Goal: Information Seeking & Learning: Learn about a topic

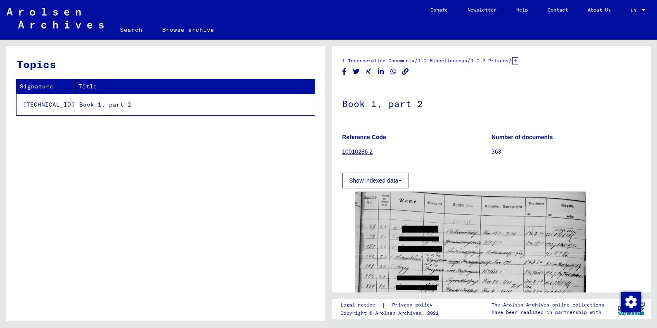
click at [59, 146] on div "Topics Signature Title [TECHNICAL_ID] Book 1, part 2" at bounding box center [165, 186] width 319 height 281
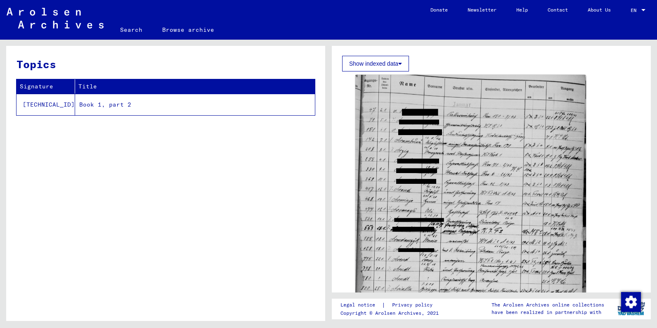
click at [87, 104] on td "Book 1, part 2" at bounding box center [195, 104] width 240 height 21
click at [400, 59] on button "Show indexed data" at bounding box center [375, 64] width 67 height 16
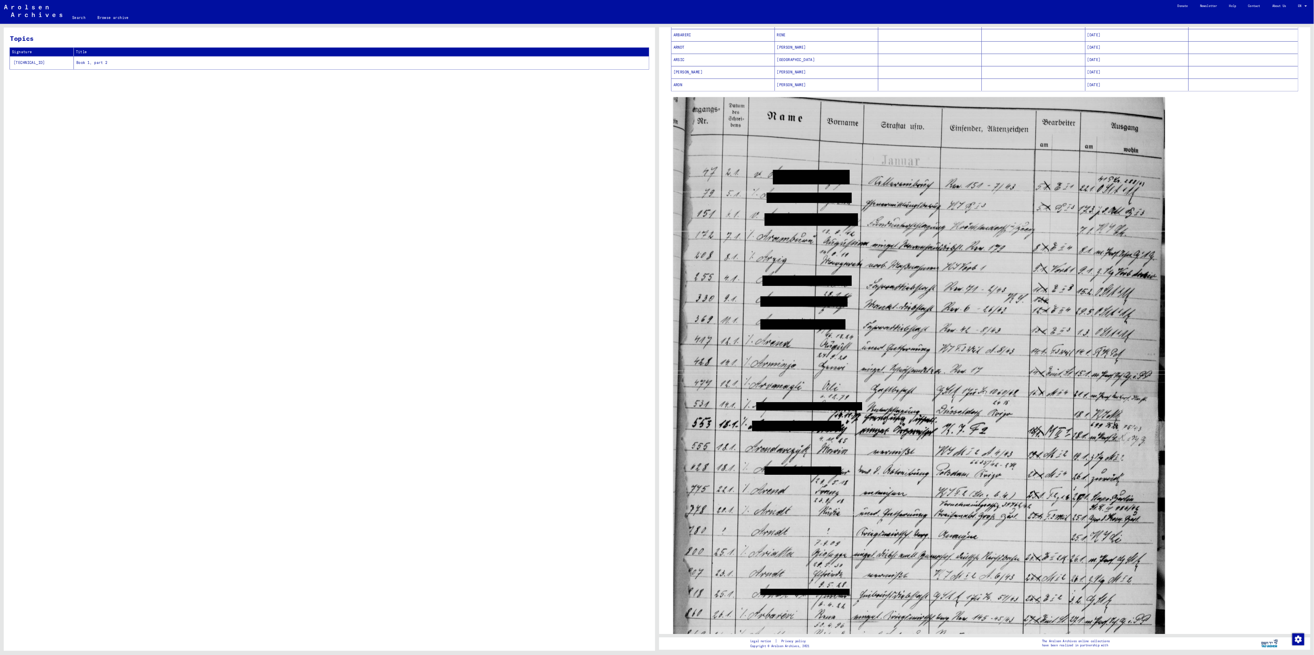
scroll to position [406, 0]
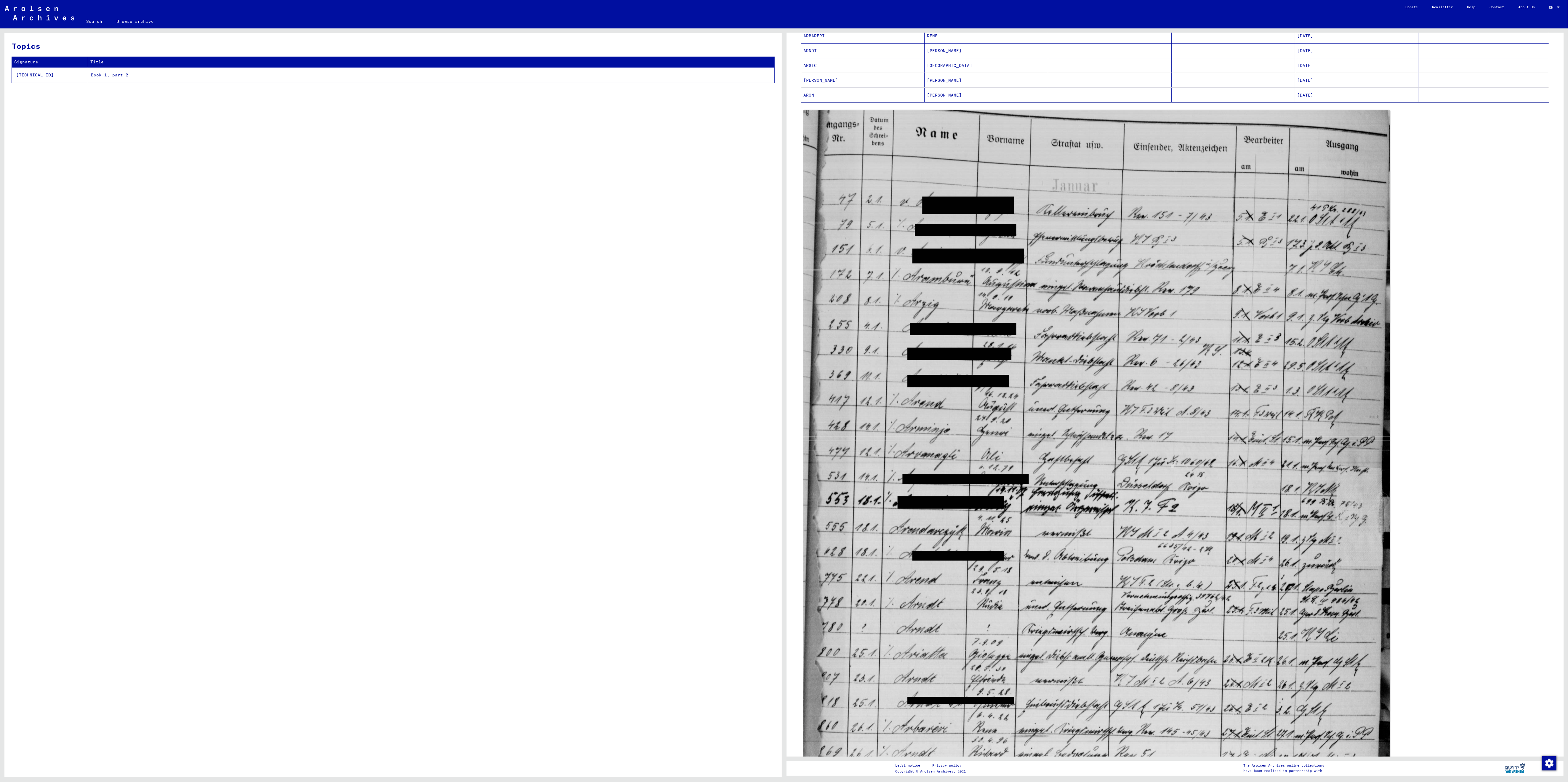
click at [472, 235] on div "Topics Signature Title [TECHNICAL_ID] Book 1, part 2" at bounding box center [393, 407] width 778 height 749
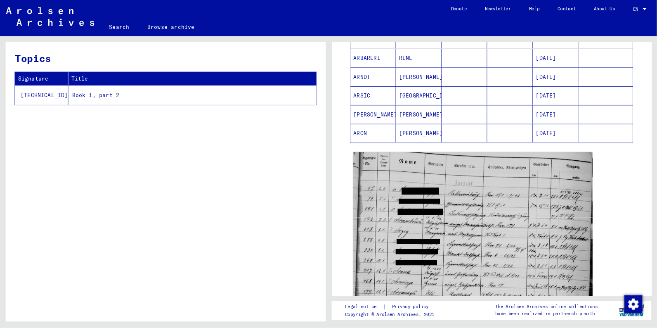
scroll to position [391, 0]
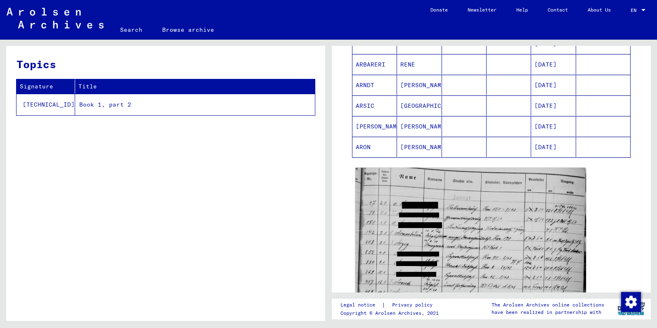
click at [237, 220] on div "Topics Signature Title [TECHNICAL_ID] Book 1, part 2" at bounding box center [165, 186] width 319 height 281
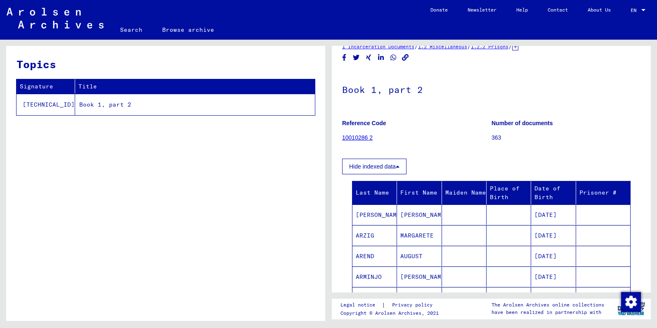
scroll to position [10, 0]
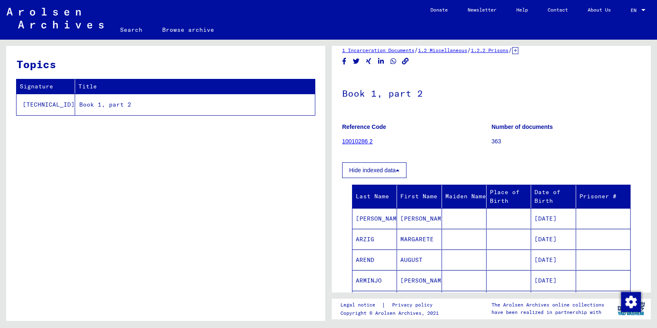
click at [359, 142] on link "10010286 2" at bounding box center [357, 141] width 31 height 7
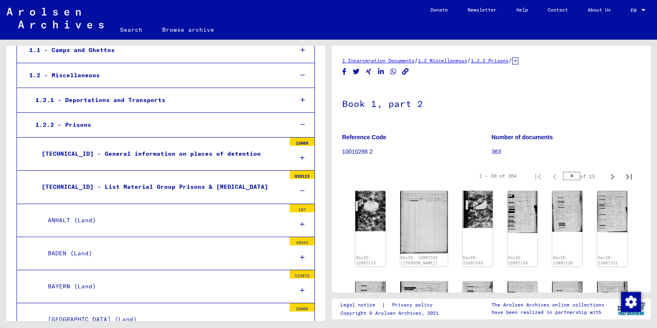
scroll to position [106, 0]
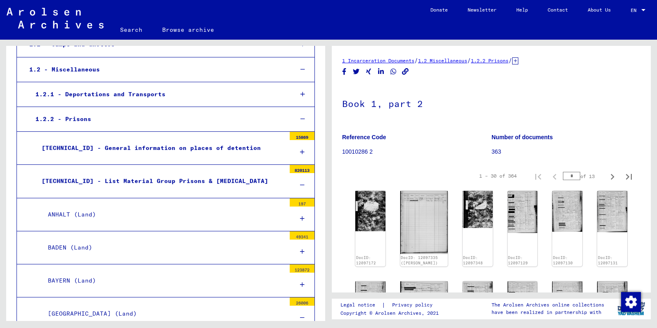
click at [121, 181] on div "[TECHNICAL_ID] - List Material Group Prisons & [MEDICAL_DATA]" at bounding box center [160, 181] width 250 height 16
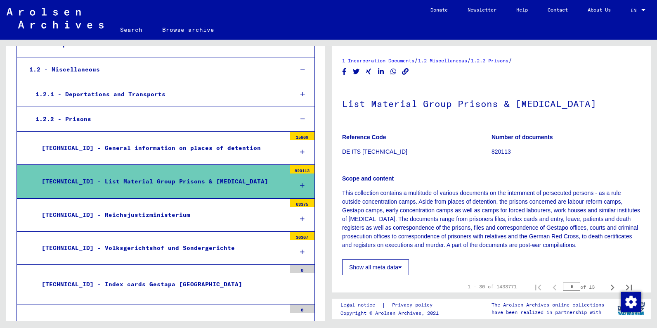
click at [403, 263] on button "Show all meta data" at bounding box center [375, 267] width 67 height 16
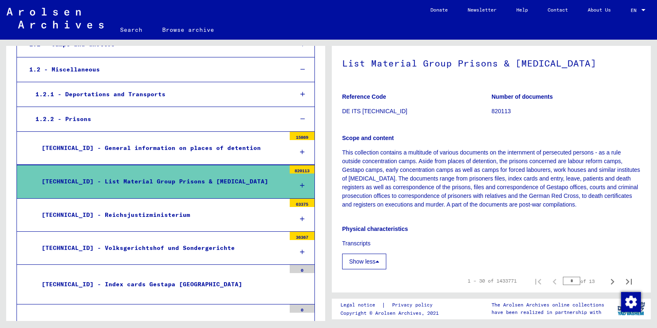
scroll to position [38, 0]
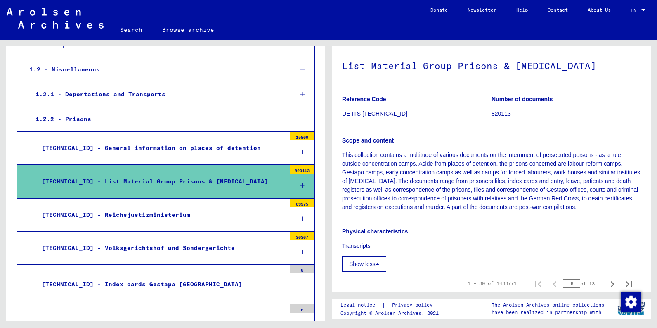
click at [434, 229] on p "Physical characteristics" at bounding box center [491, 231] width 298 height 9
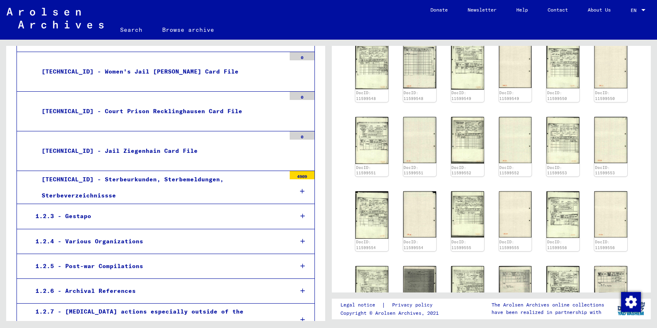
scroll to position [481, 0]
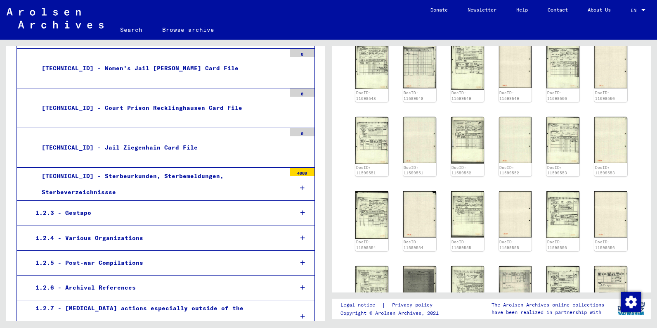
click at [303, 210] on icon at bounding box center [302, 213] width 5 height 6
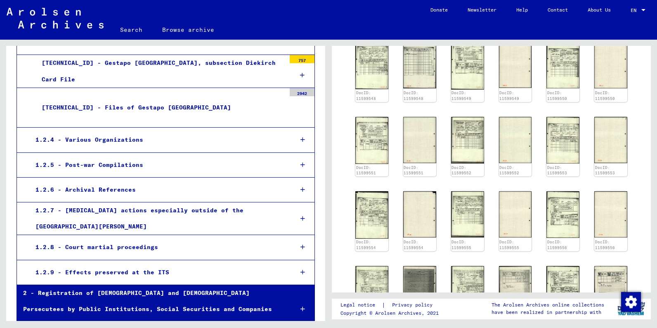
scroll to position [1091, 0]
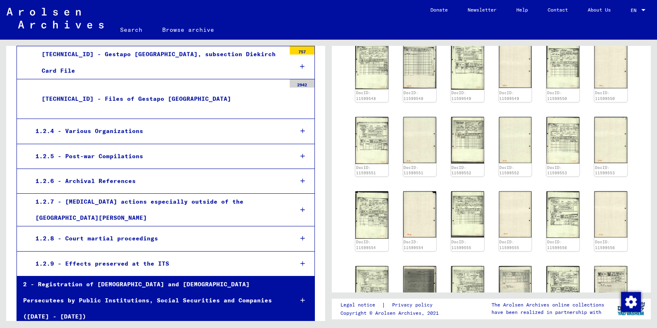
click at [300, 198] on div at bounding box center [303, 210] width 24 height 24
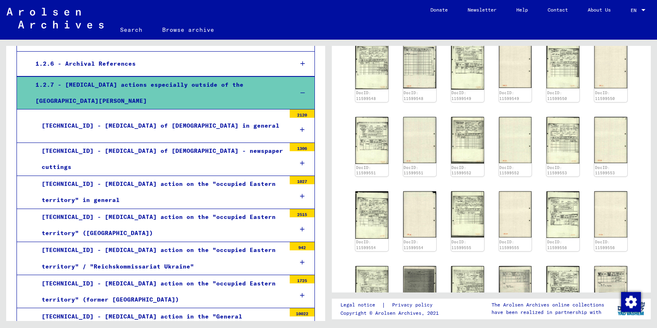
scroll to position [1132, 0]
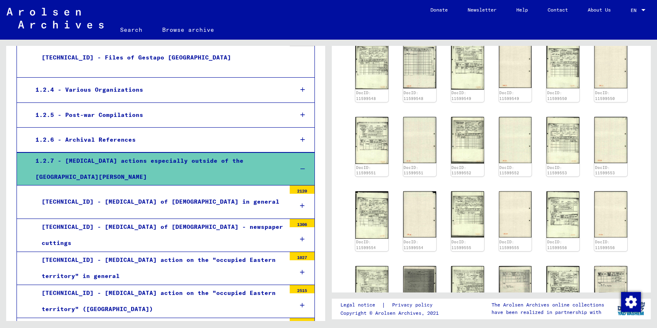
click at [336, 322] on mat-sidenav-content "Search Browse archive Detailed questions/information about the documents? Send …" at bounding box center [328, 164] width 657 height 328
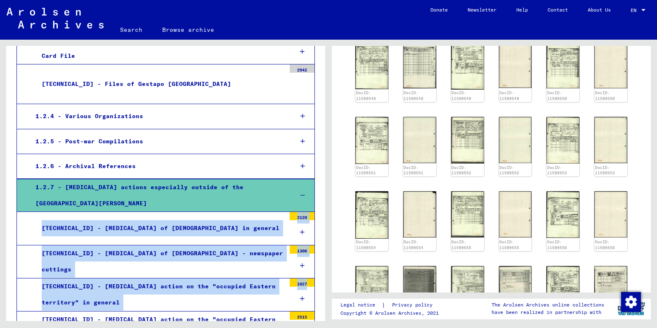
drag, startPoint x: 318, startPoint y: 194, endPoint x: 314, endPoint y: 278, distance: 83.5
click at [314, 278] on div "Archival tree of the Arolsen Archives 0 - Global Finding Aids 1 - Incarceration…" at bounding box center [165, 155] width 319 height 2429
click at [222, 253] on mat-tree-node "[TECHNICAL_ID] - [MEDICAL_DATA] of [DEMOGRAPHIC_DATA] - newspaper cuttings 1306" at bounding box center [166, 261] width 298 height 33
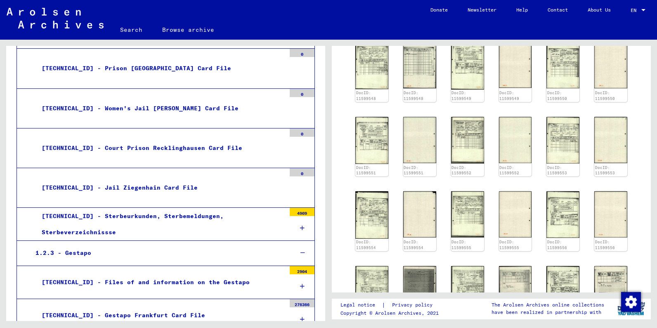
scroll to position [430, 0]
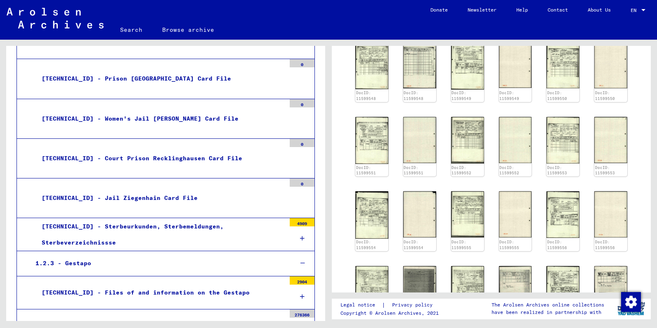
drag, startPoint x: 319, startPoint y: 111, endPoint x: 319, endPoint y: 59, distance: 51.2
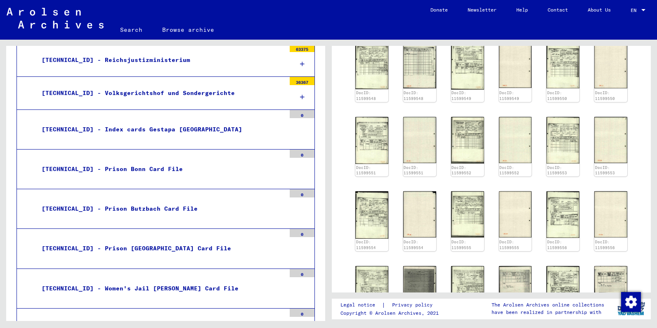
scroll to position [163, 0]
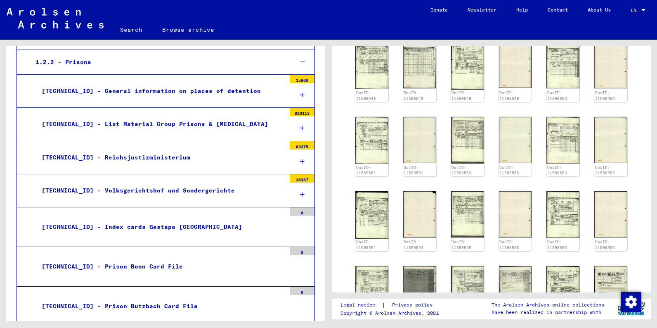
click at [300, 124] on div at bounding box center [302, 128] width 25 height 24
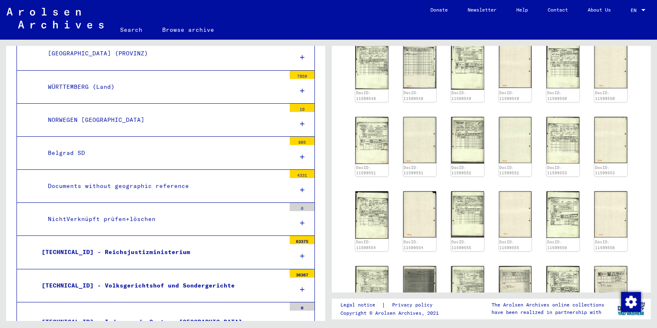
scroll to position [1297, 0]
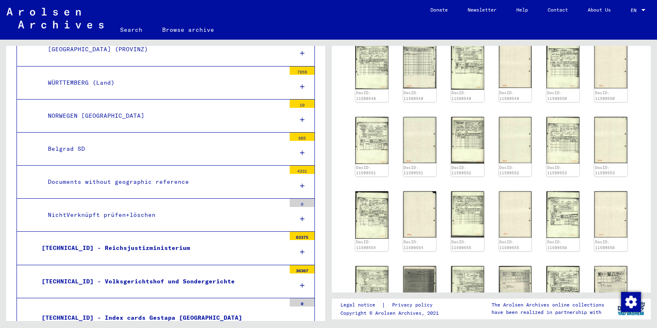
click at [300, 243] on div at bounding box center [302, 252] width 25 height 24
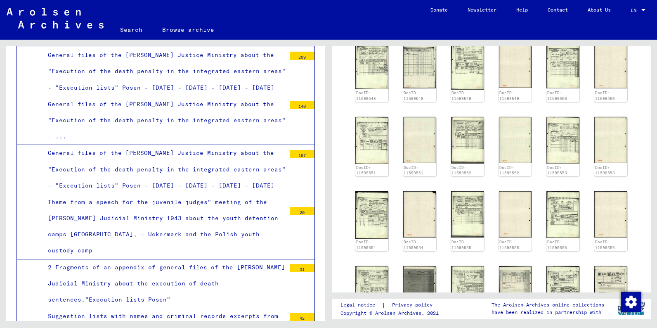
click at [189, 308] on div "Suggestion lists with names and criminal records excerpts from names of prisone…" at bounding box center [164, 332] width 244 height 49
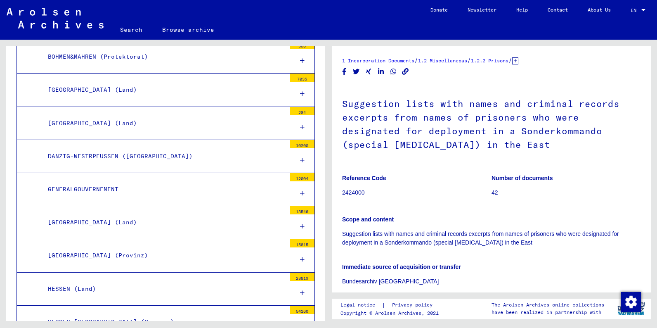
scroll to position [407, 0]
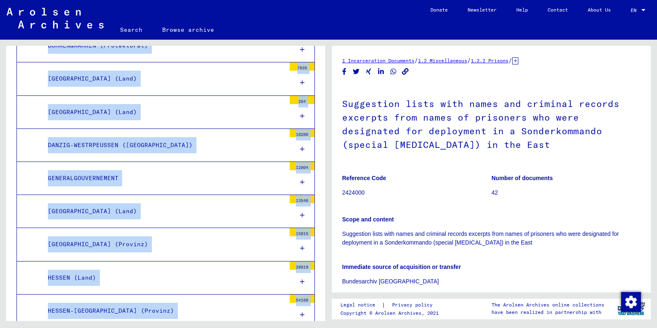
click at [651, 85] on div "1 Incarceration Documents / 1.2 Miscellaneous / 1.2.2 Prisons / [TECHNICAL_ID] …" at bounding box center [493, 180] width 328 height 281
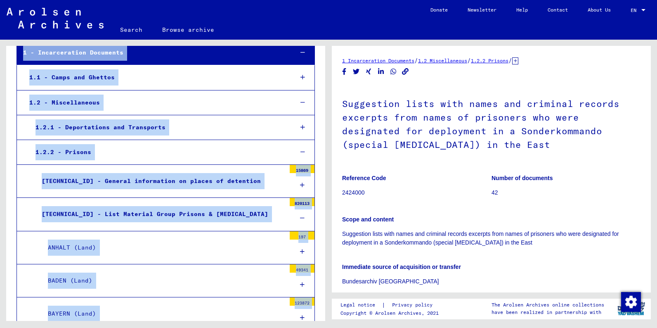
scroll to position [85, 0]
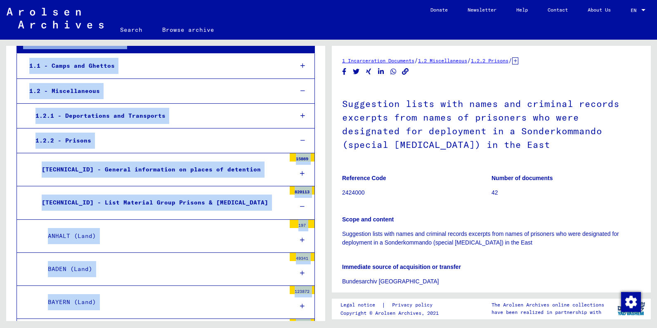
click at [258, 191] on mat-tree-node "[TECHNICAL_ID] - List Material Group Prisons & [MEDICAL_DATA] 820113" at bounding box center [166, 202] width 298 height 33
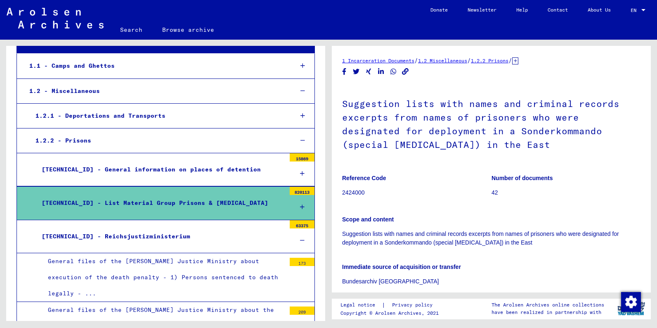
click at [303, 237] on icon at bounding box center [302, 240] width 5 height 6
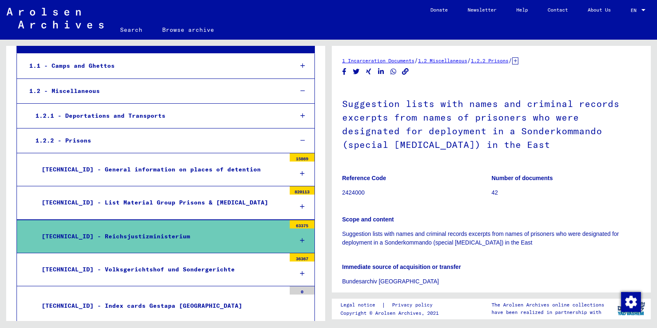
click at [156, 200] on div "[TECHNICAL_ID] - List Material Group Prisons & [MEDICAL_DATA]" at bounding box center [160, 202] width 250 height 16
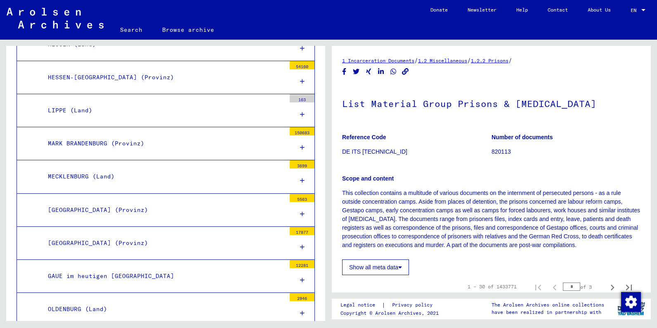
scroll to position [645, 0]
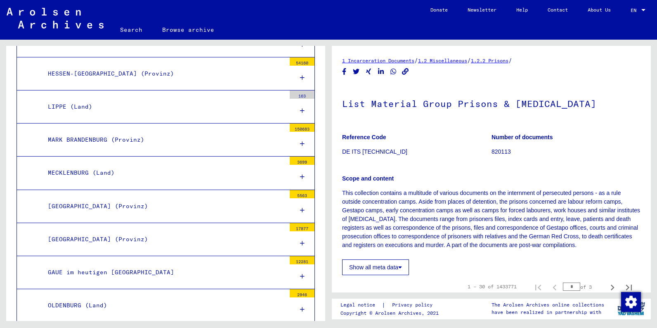
click at [304, 207] on icon at bounding box center [302, 210] width 5 height 6
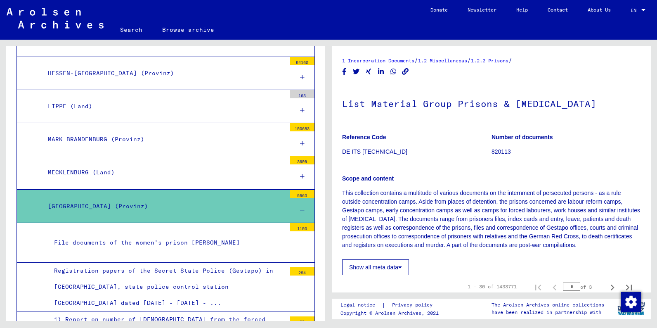
click at [302, 173] on icon at bounding box center [302, 176] width 5 height 6
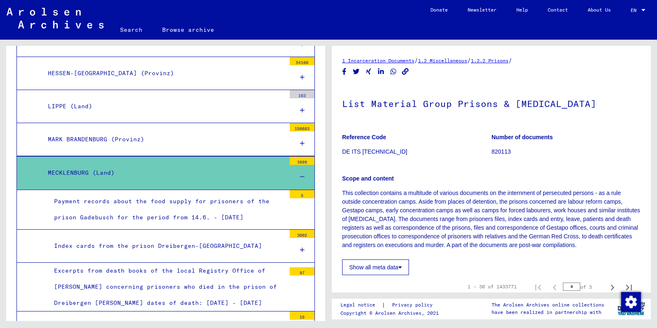
click at [299, 138] on div at bounding box center [302, 143] width 25 height 24
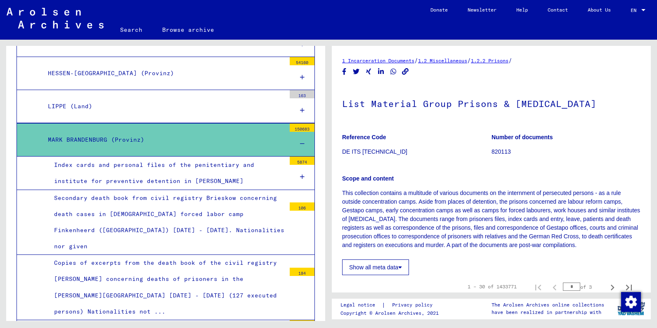
click at [298, 76] on div at bounding box center [302, 77] width 25 height 24
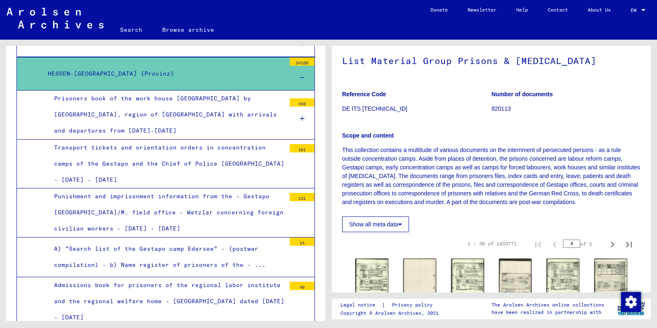
scroll to position [0, 0]
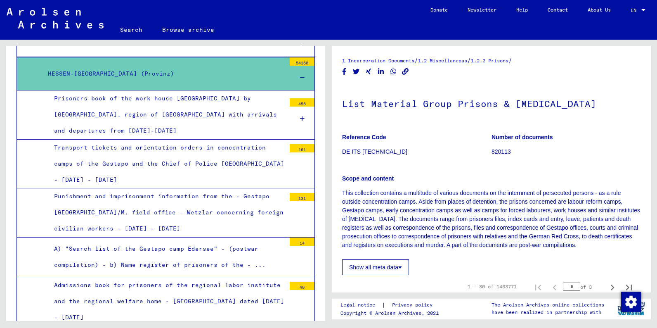
click at [300, 116] on icon at bounding box center [302, 119] width 5 height 6
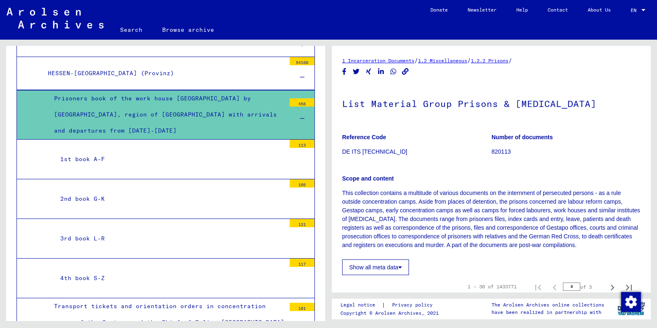
click at [652, 254] on div "1 Incarceration Documents / 1.2 Miscellaneous / 1.2.2 Prisons / List Material G…" at bounding box center [493, 180] width 328 height 281
click at [655, 257] on div "1 Incarceration Documents / 1.2 Miscellaneous / 1.2.2 Prisons / List Material G…" at bounding box center [493, 180] width 328 height 281
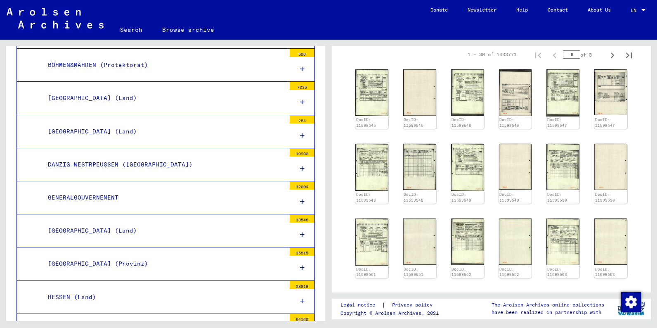
scroll to position [373, 0]
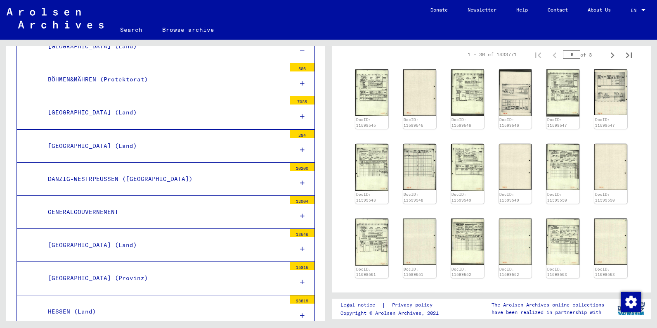
click at [301, 213] on icon at bounding box center [302, 216] width 5 height 6
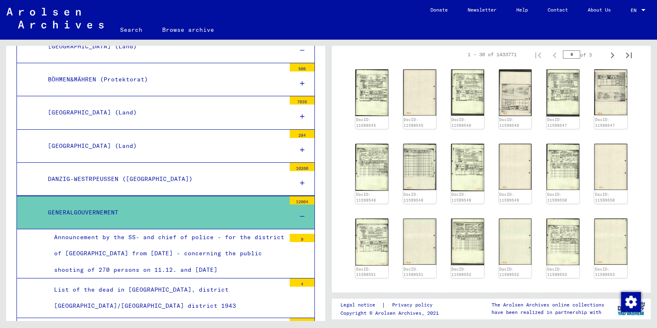
scroll to position [107, 0]
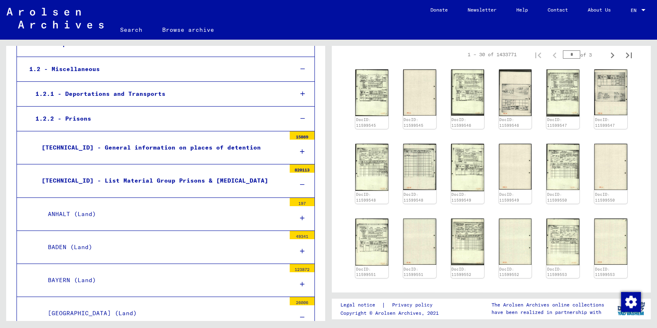
click at [305, 281] on div at bounding box center [302, 284] width 25 height 24
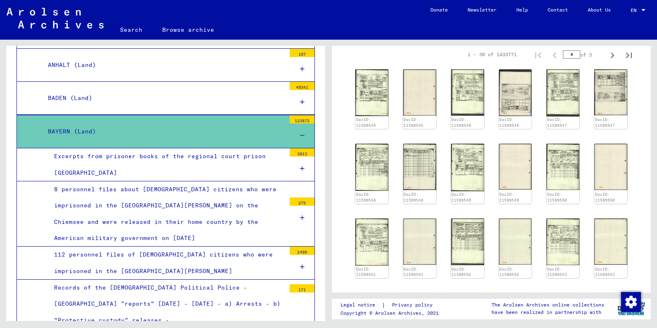
scroll to position [373, 0]
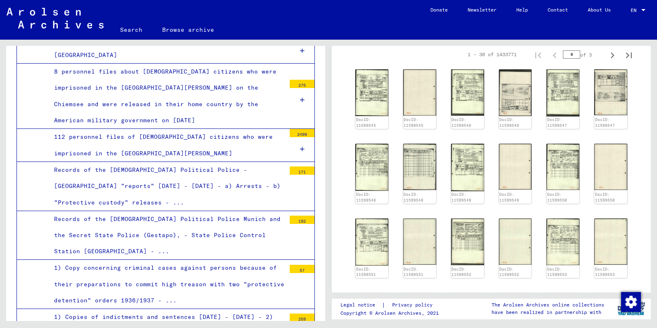
click at [228, 98] on div "8 personnel files about [DEMOGRAPHIC_DATA] citizens who were imprisoned in the …" at bounding box center [167, 96] width 238 height 65
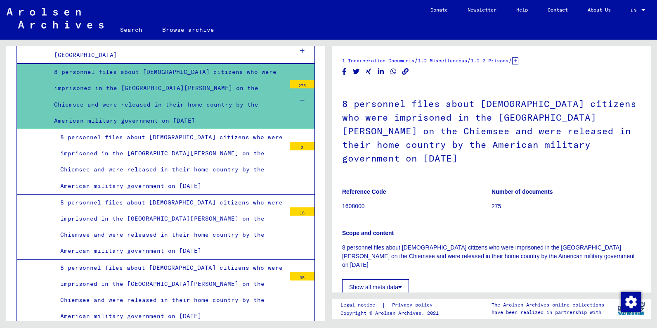
click at [172, 261] on div "8 personnel files about [DEMOGRAPHIC_DATA] citizens who were imprisoned in the …" at bounding box center [170, 292] width 232 height 65
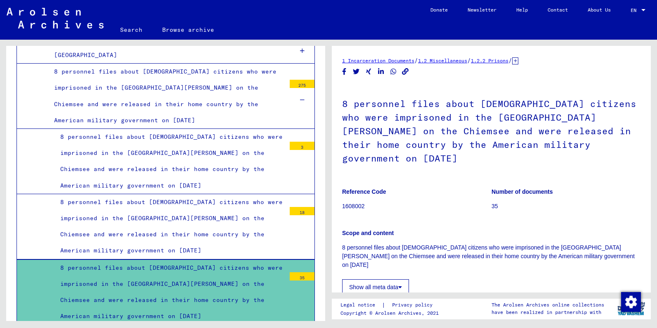
click at [106, 213] on div "8 personnel files about [DEMOGRAPHIC_DATA] citizens who were imprisoned in the …" at bounding box center [170, 226] width 232 height 65
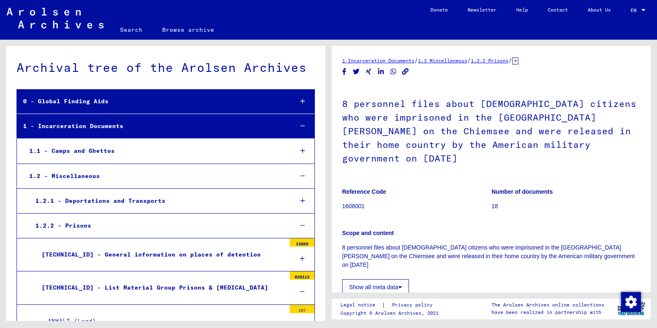
click at [177, 286] on div "[TECHNICAL_ID] - List Material Group Prisons & [MEDICAL_DATA]" at bounding box center [160, 287] width 250 height 16
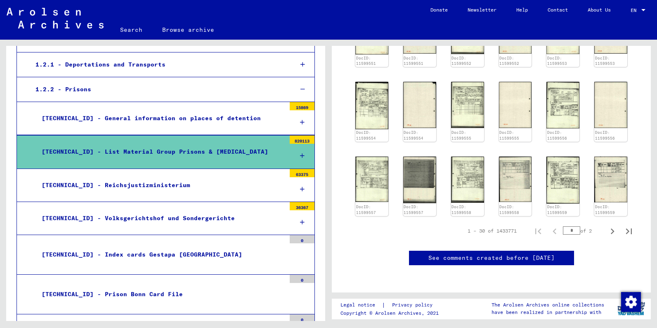
scroll to position [152, 0]
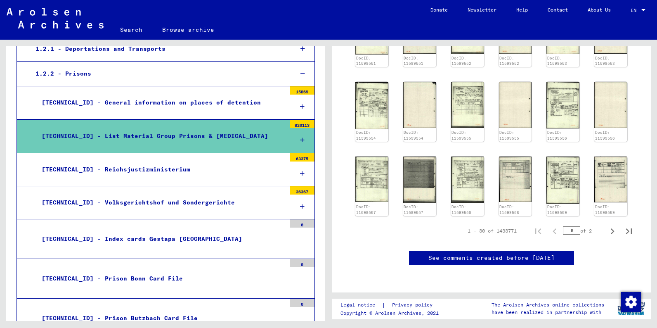
click at [302, 138] on icon at bounding box center [302, 140] width 5 height 6
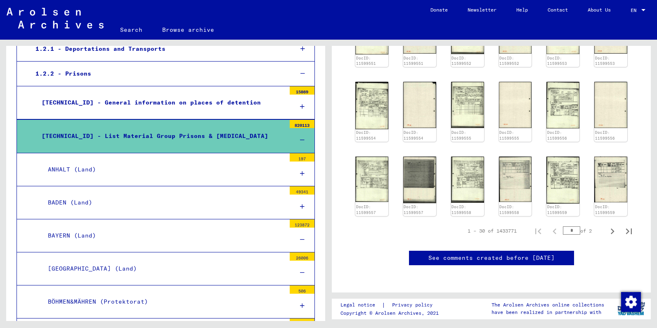
click at [302, 172] on icon at bounding box center [302, 173] width 5 height 6
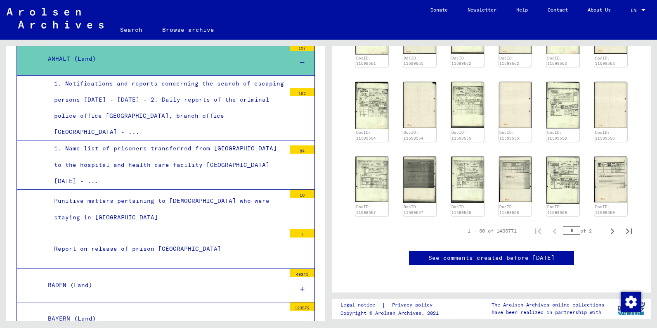
scroll to position [254, 0]
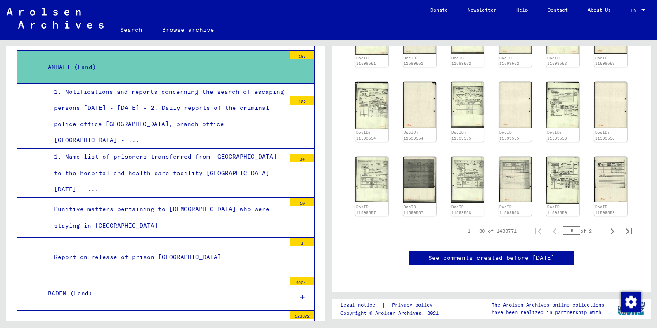
click at [302, 68] on icon at bounding box center [302, 71] width 5 height 6
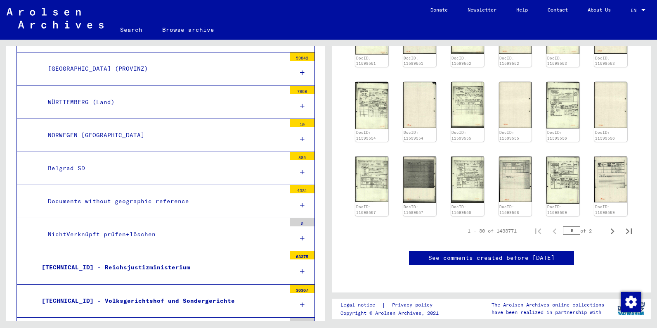
scroll to position [1251, 0]
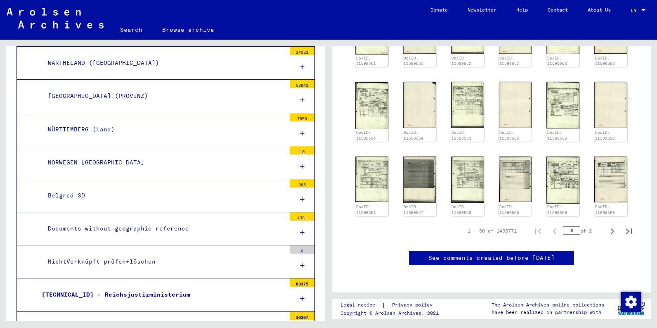
click at [301, 255] on div at bounding box center [302, 265] width 25 height 24
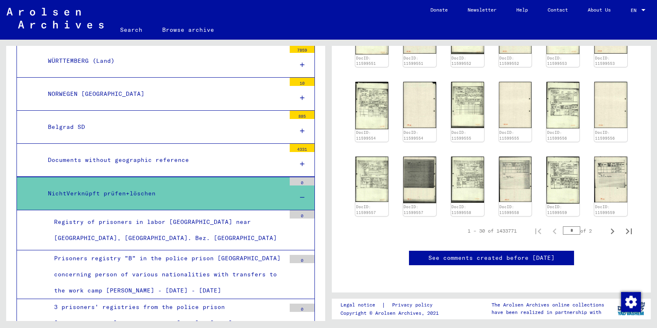
scroll to position [1306, 0]
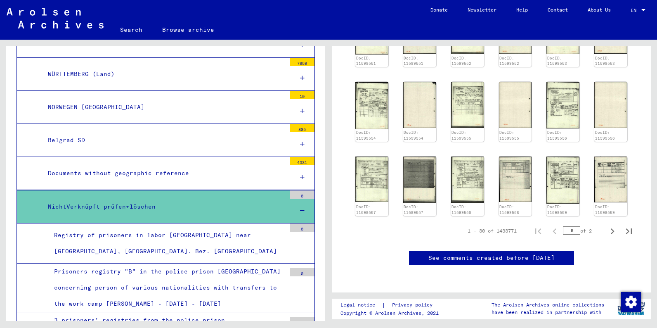
click at [302, 108] on icon at bounding box center [302, 111] width 5 height 6
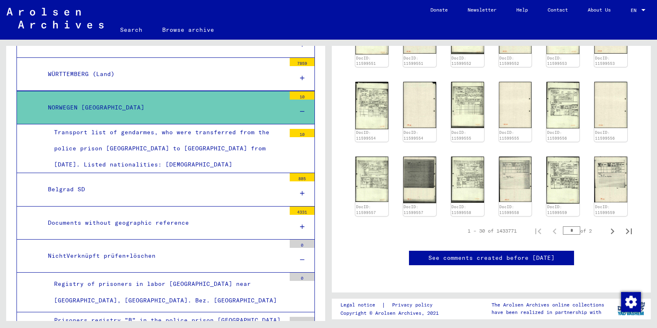
click at [302, 190] on icon at bounding box center [302, 193] width 5 height 6
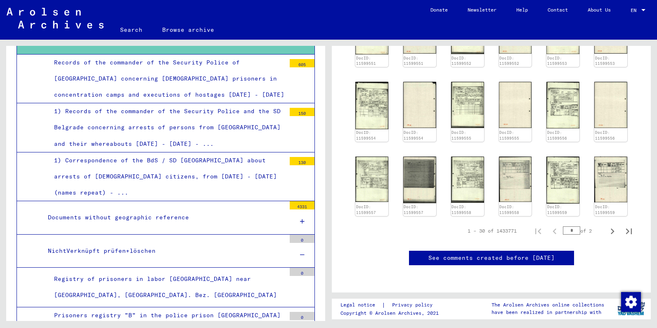
scroll to position [1472, 0]
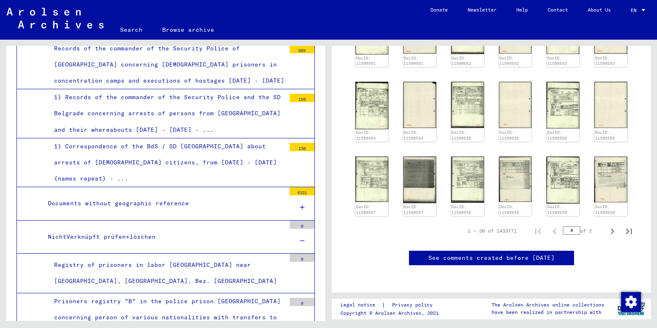
click at [302, 204] on icon at bounding box center [302, 207] width 5 height 6
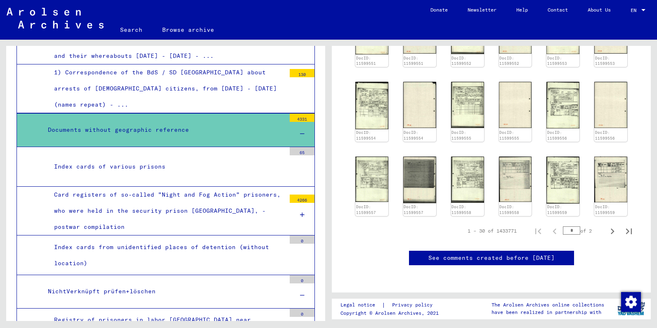
scroll to position [1550, 0]
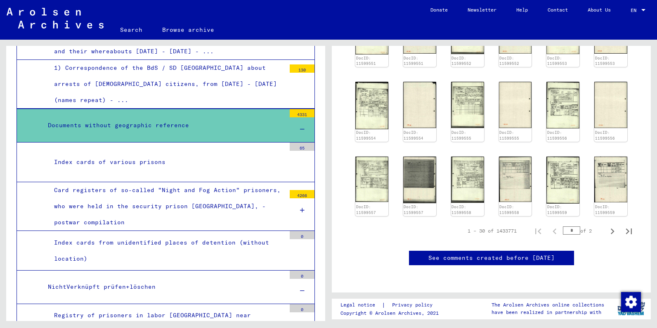
click at [303, 207] on icon at bounding box center [302, 210] width 5 height 6
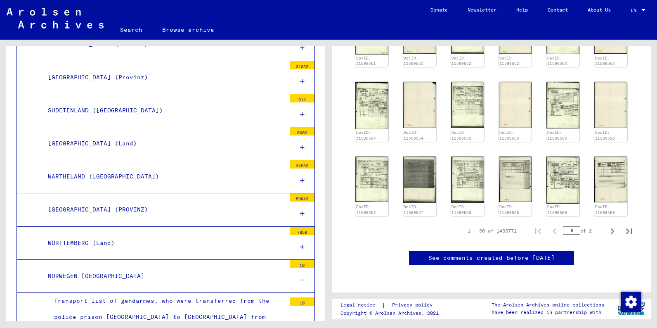
scroll to position [1016, 0]
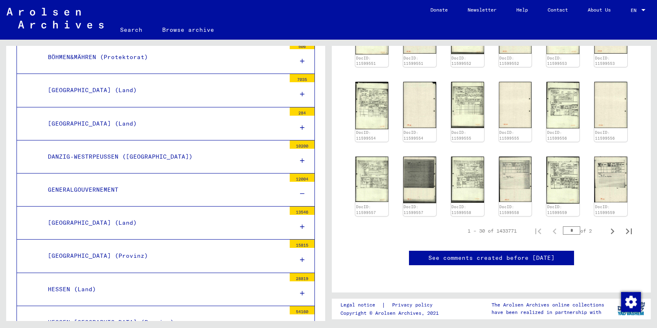
scroll to position [333, 0]
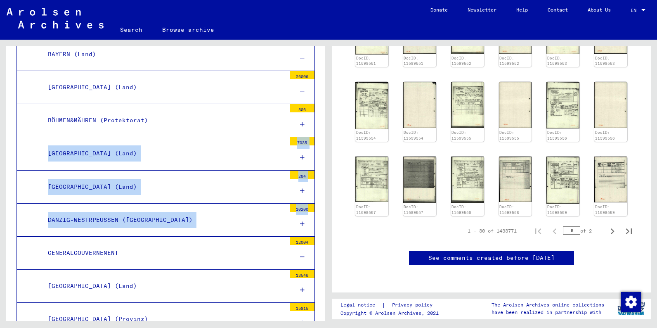
drag, startPoint x: 312, startPoint y: 121, endPoint x: 318, endPoint y: 220, distance: 99.2
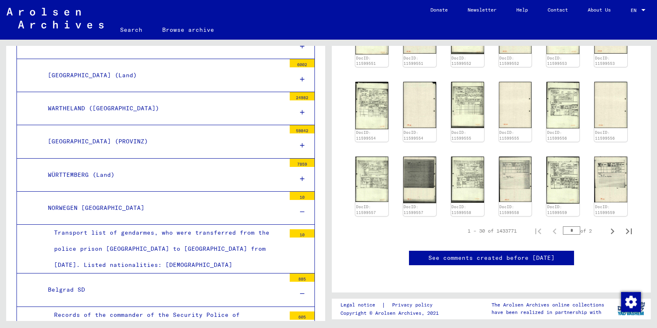
scroll to position [1199, 0]
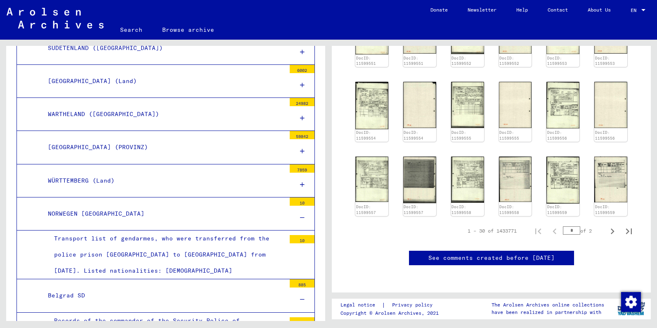
click at [302, 182] on icon at bounding box center [302, 185] width 5 height 6
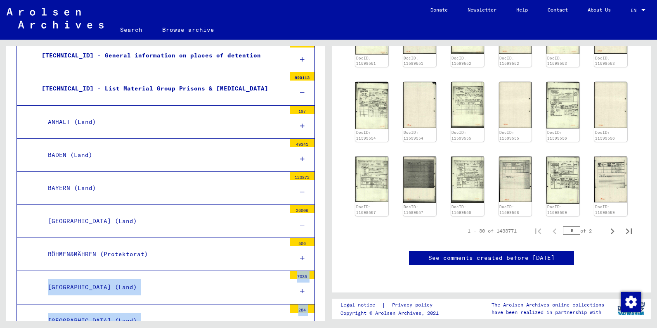
scroll to position [214, 0]
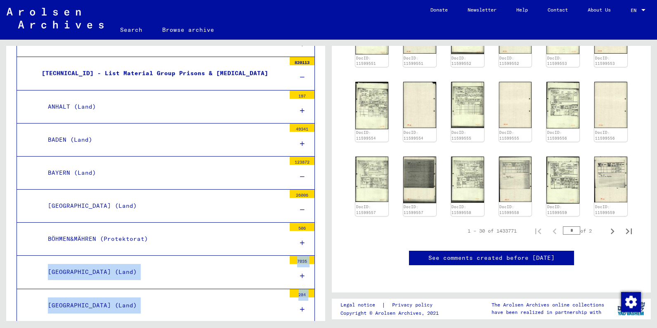
click at [303, 141] on icon at bounding box center [302, 144] width 5 height 6
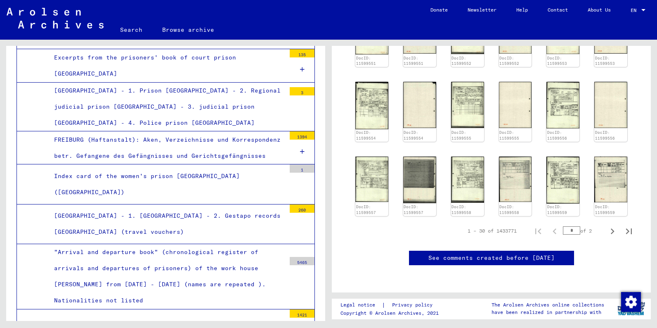
scroll to position [481, 0]
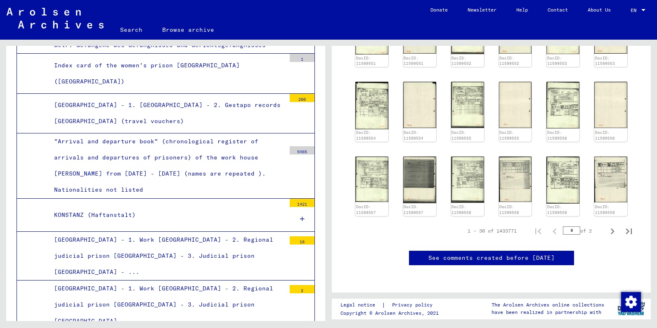
click at [302, 216] on icon at bounding box center [302, 219] width 5 height 6
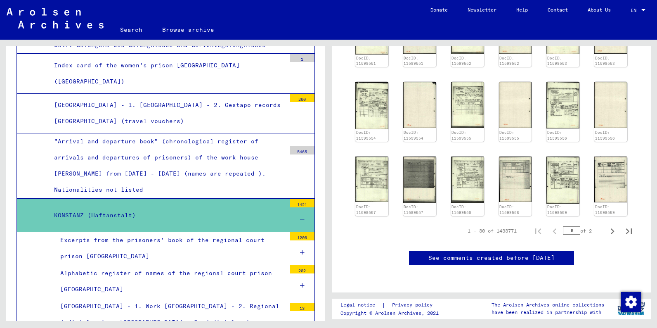
click at [326, 248] on div "Archival tree of the Arolsen Archives 0 - Global Finding Aids 1 - Incarceration…" at bounding box center [164, 180] width 328 height 281
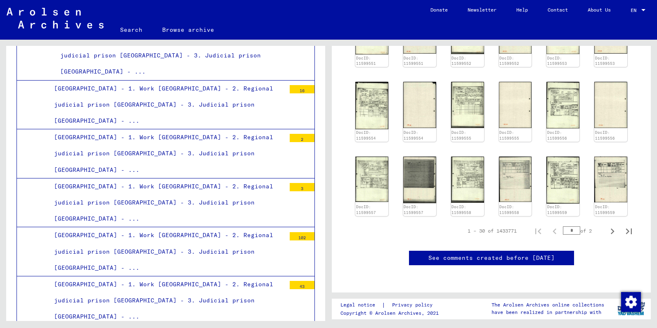
scroll to position [1014, 0]
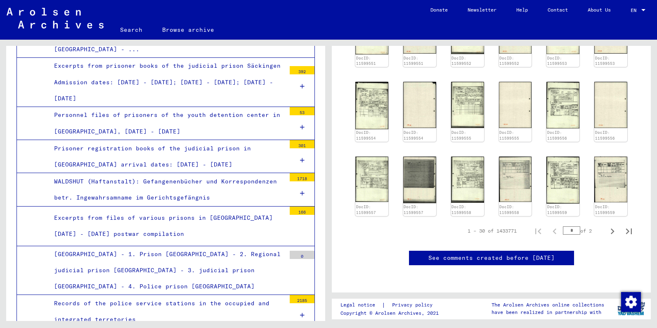
click at [302, 312] on icon at bounding box center [302, 315] width 5 height 6
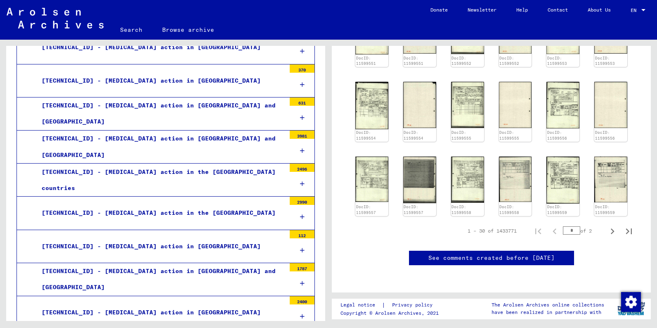
scroll to position [8573, 0]
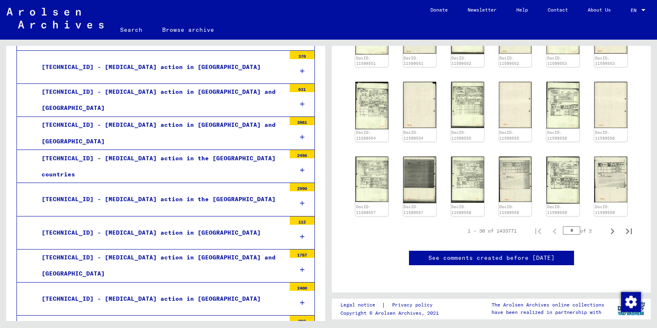
click at [327, 120] on div "Archival tree of the Arolsen Archives 0 - Global Finding Aids 1 - Incarceration…" at bounding box center [164, 180] width 328 height 281
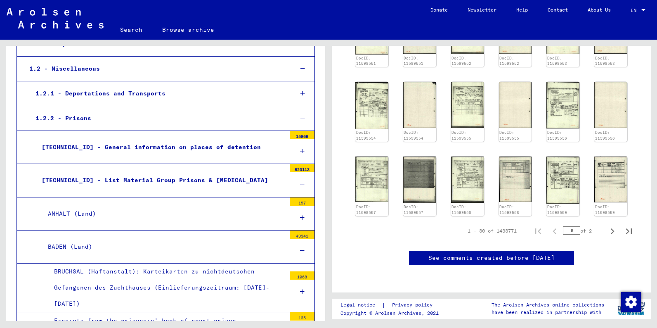
scroll to position [125, 0]
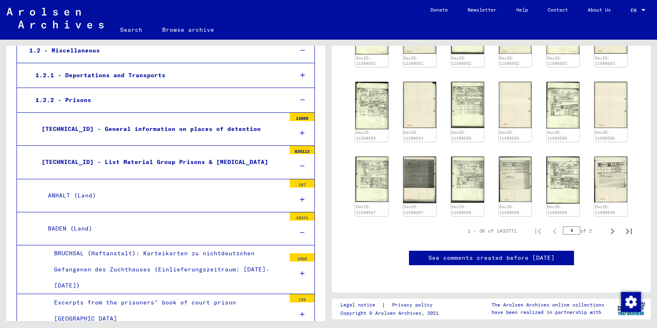
click at [305, 162] on div at bounding box center [302, 166] width 25 height 24
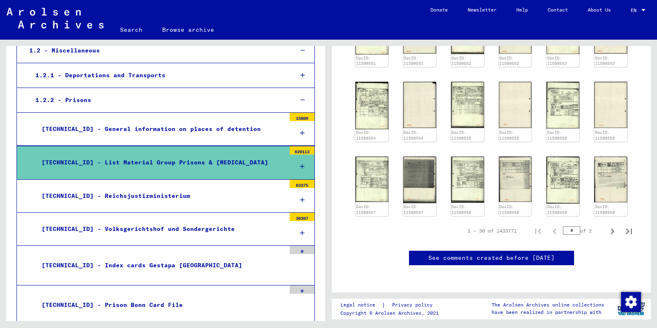
click at [303, 162] on div at bounding box center [302, 166] width 25 height 24
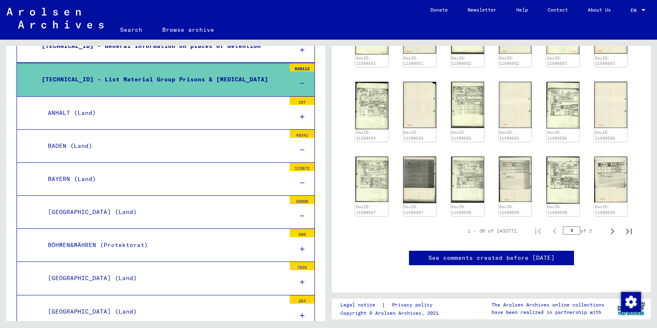
scroll to position [201, 0]
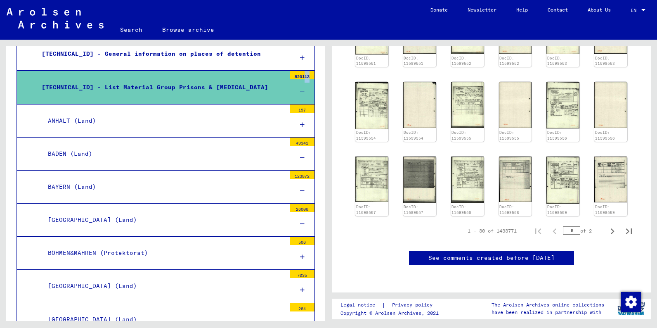
drag, startPoint x: 323, startPoint y: 71, endPoint x: 318, endPoint y: 76, distance: 6.1
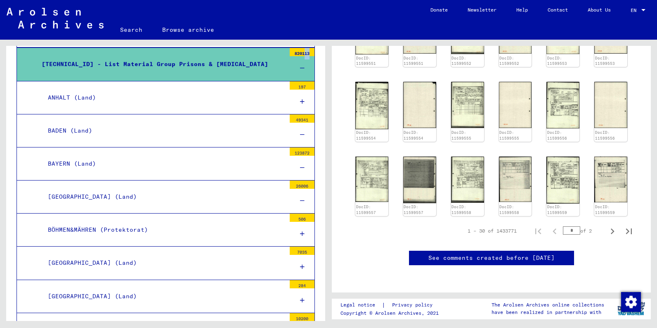
scroll to position [232, 0]
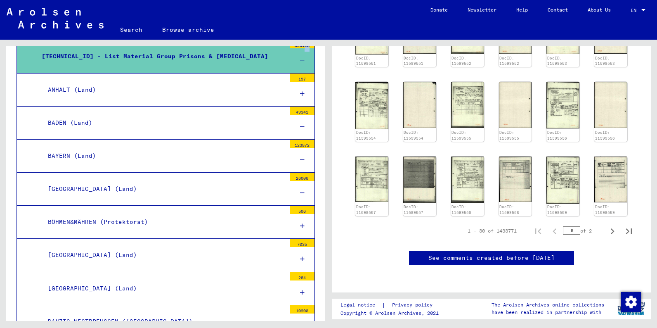
click at [302, 91] on icon at bounding box center [302, 94] width 5 height 6
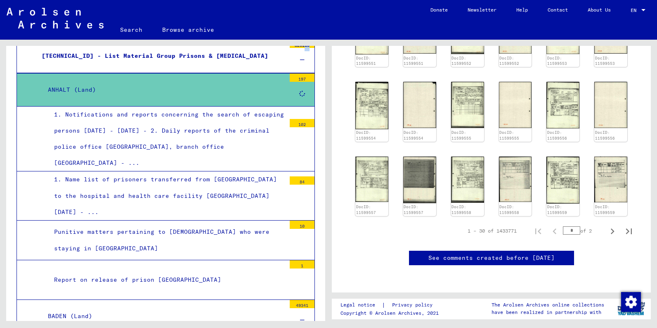
scroll to position [231, 0]
click at [302, 91] on icon at bounding box center [302, 94] width 6 height 6
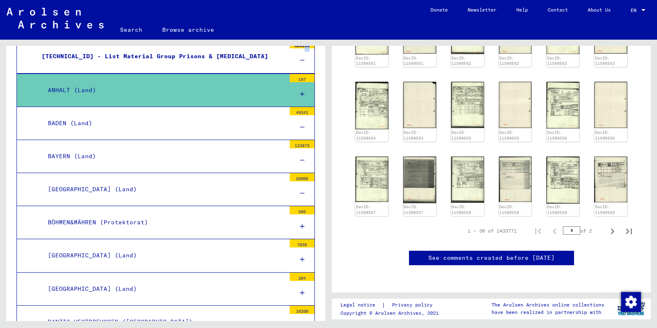
click at [302, 124] on icon at bounding box center [302, 127] width 5 height 6
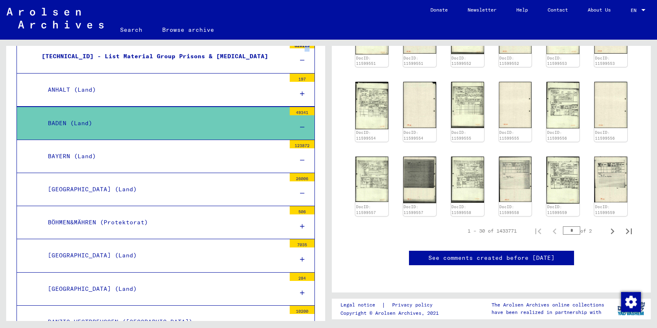
click at [302, 124] on icon at bounding box center [302, 127] width 5 height 6
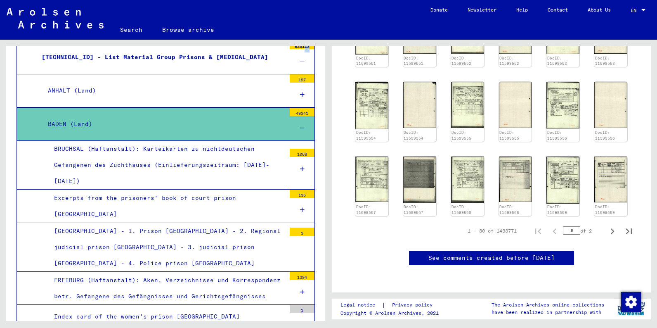
scroll to position [225, 0]
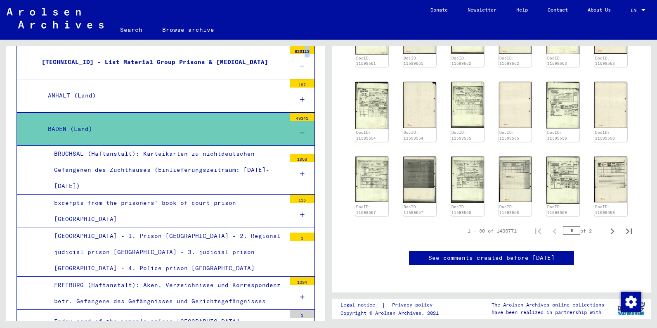
click at [301, 294] on icon at bounding box center [302, 297] width 5 height 6
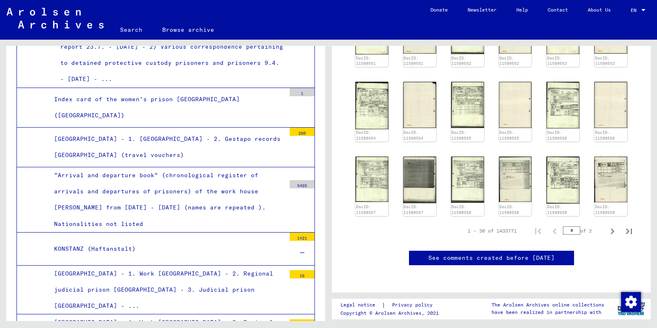
scroll to position [770, 0]
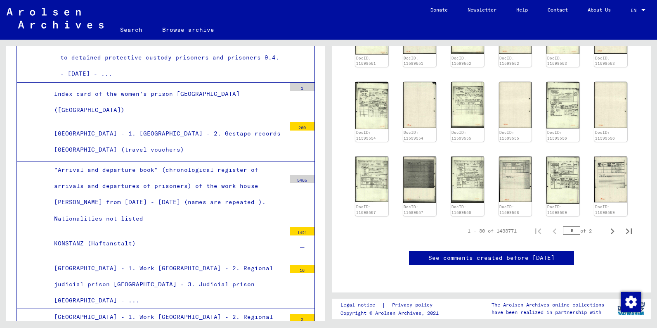
click at [307, 175] on div "5465" at bounding box center [302, 179] width 25 height 8
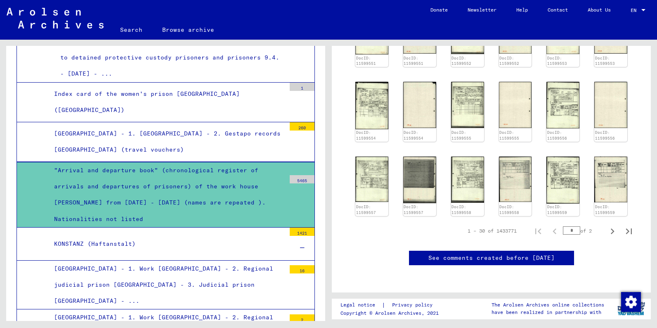
click at [302, 245] on icon at bounding box center [302, 248] width 5 height 6
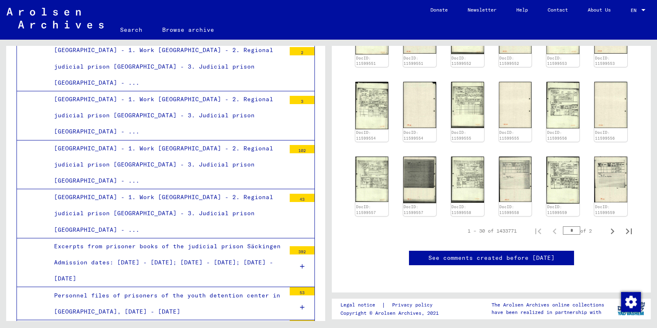
scroll to position [1303, 0]
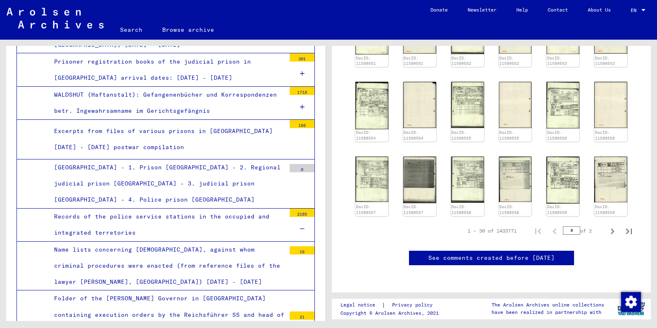
click at [302, 311] on div "21" at bounding box center [302, 315] width 25 height 8
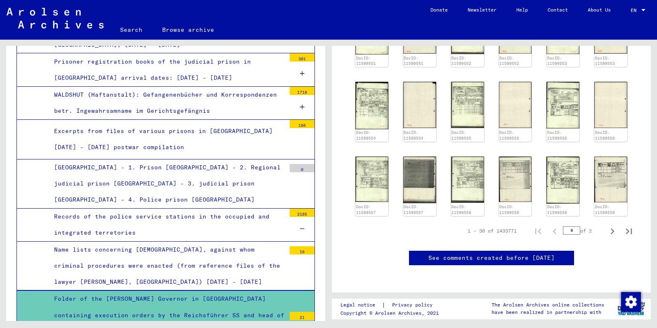
click at [177, 291] on div "Folder of the [PERSON_NAME] Governor in [GEOGRAPHIC_DATA] containing execution …" at bounding box center [167, 331] width 238 height 81
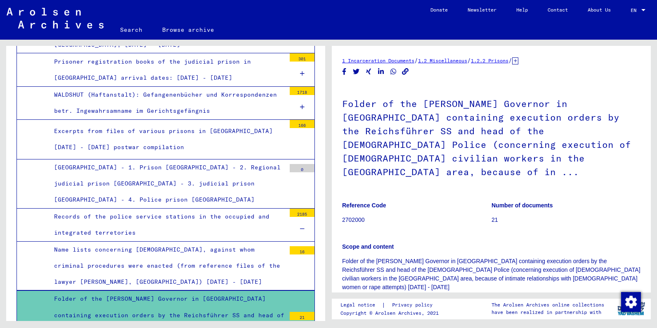
click at [303, 208] on div "2185" at bounding box center [302, 212] width 25 height 8
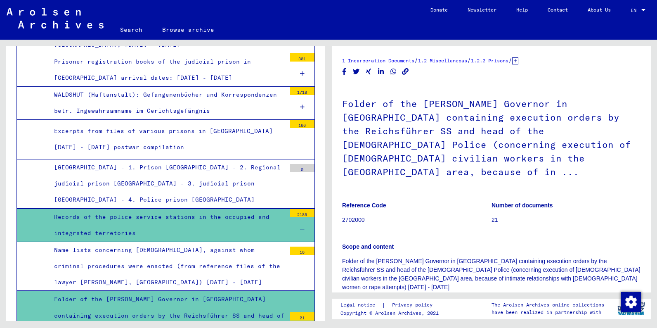
click at [300, 226] on icon at bounding box center [302, 229] width 5 height 6
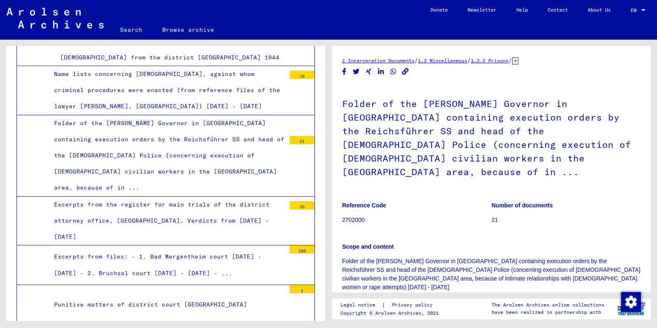
scroll to position [1569, 0]
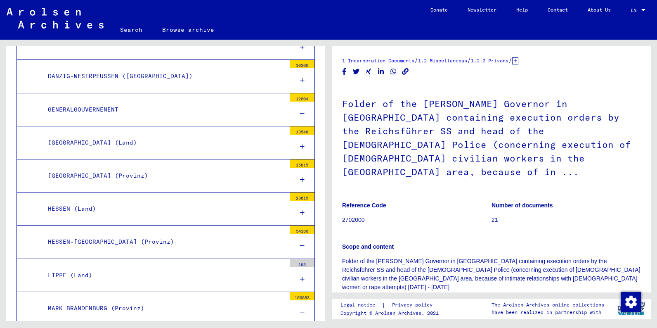
scroll to position [2370, 0]
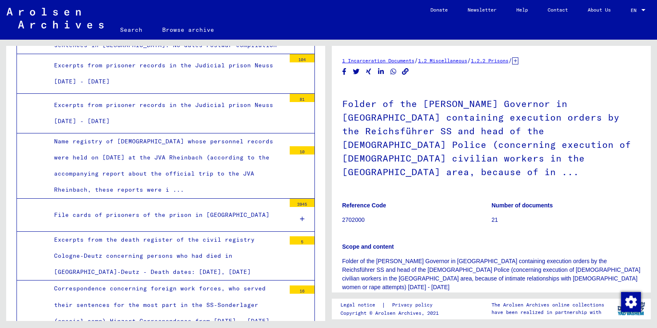
scroll to position [3970, 0]
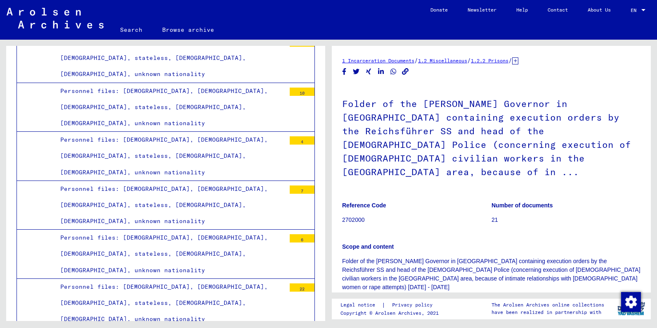
scroll to position [5836, 0]
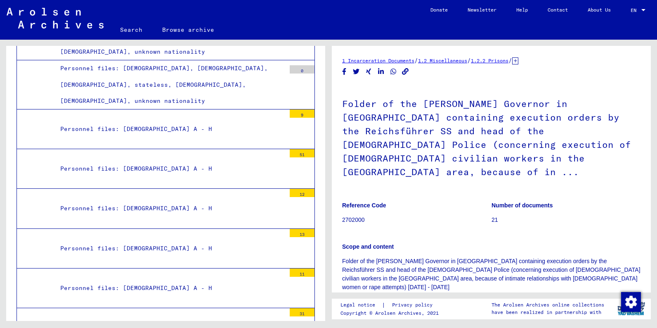
click at [320, 266] on div "Archival tree of the Arolsen Archives 0 - Global Finding Aids 1 - Incarceration…" at bounding box center [165, 153] width 319 height 11888
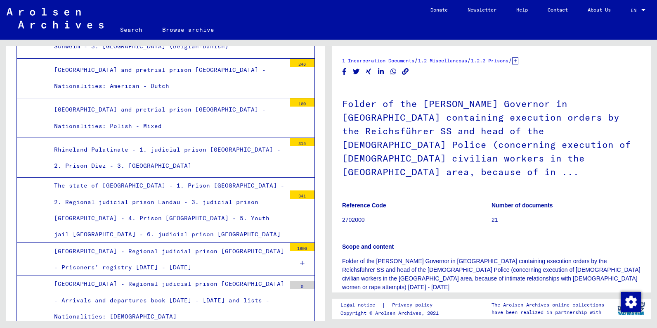
scroll to position [8237, 0]
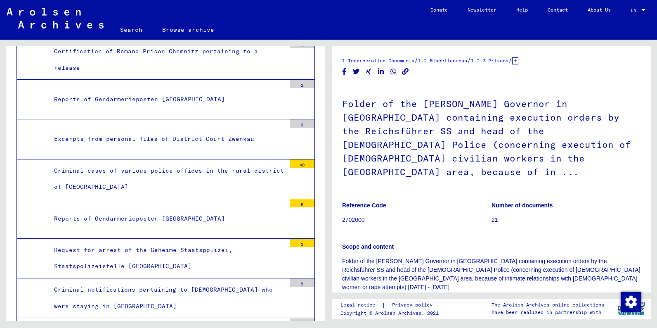
scroll to position [14890, 0]
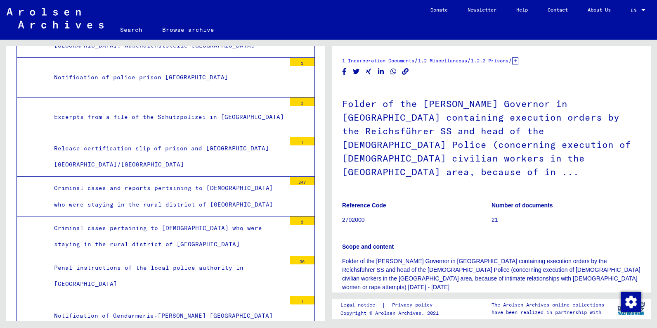
scroll to position [18394, 0]
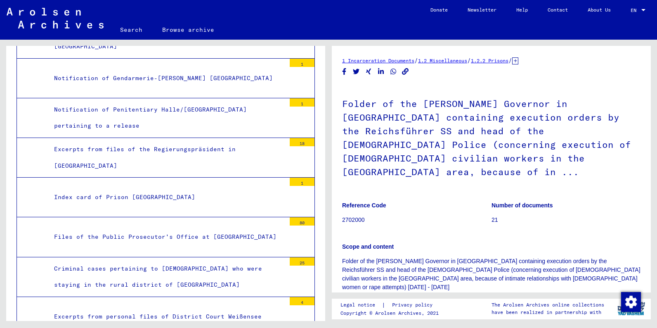
scroll to position [18617, 0]
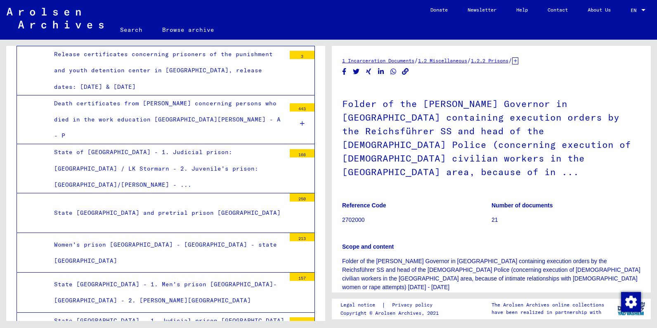
scroll to position [20217, 0]
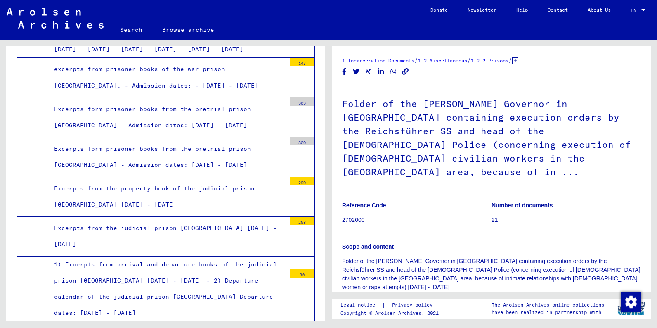
scroll to position [22351, 0]
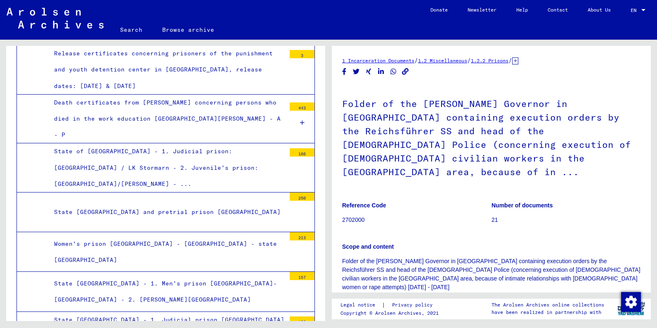
scroll to position [20217, 0]
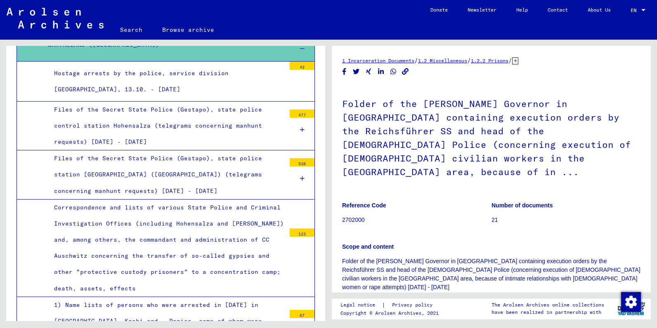
scroll to position [21817, 0]
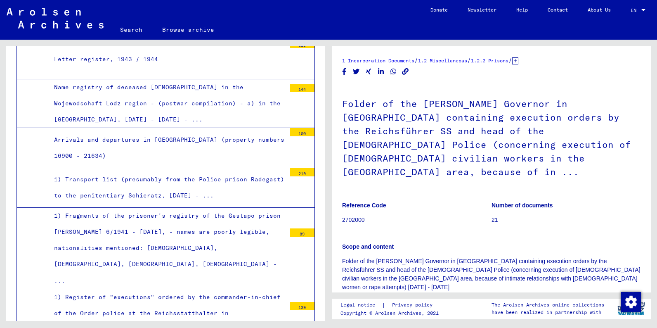
scroll to position [22084, 0]
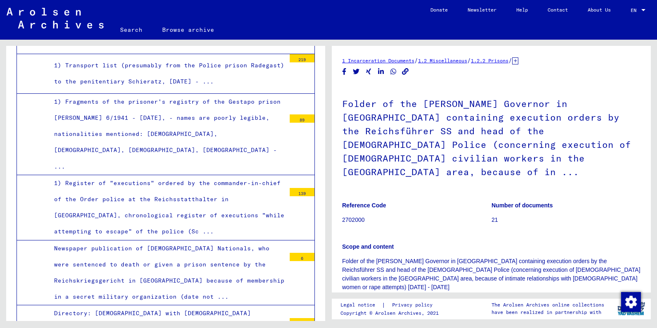
click at [325, 282] on div "Archival tree of the Arolsen Archives 0 - Global Finding Aids 1 - Incarceration…" at bounding box center [164, 180] width 328 height 281
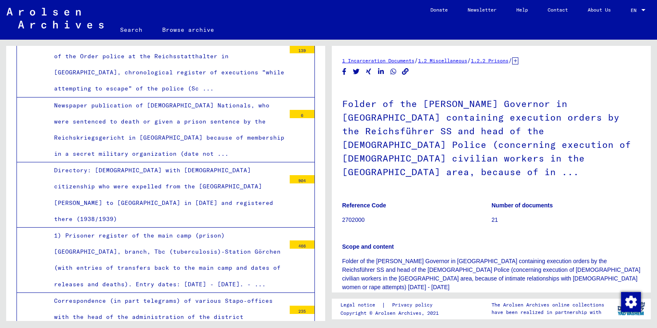
scroll to position [22351, 0]
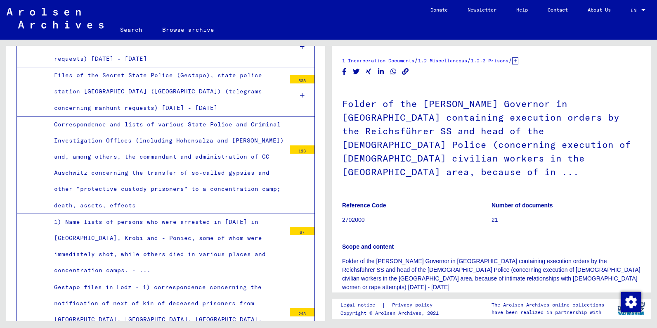
scroll to position [21612, 0]
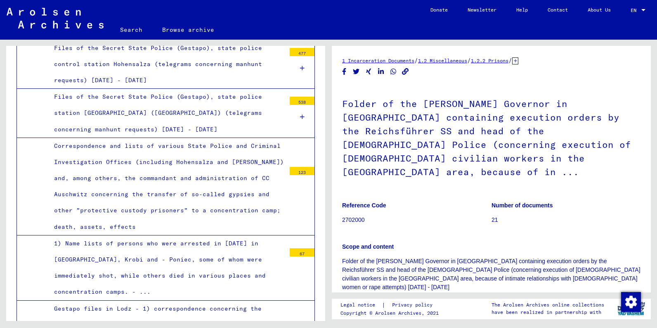
drag, startPoint x: 323, startPoint y: 48, endPoint x: 248, endPoint y: 304, distance: 266.3
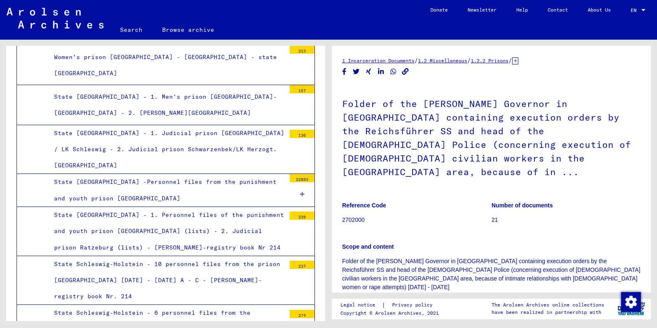
scroll to position [20278, 0]
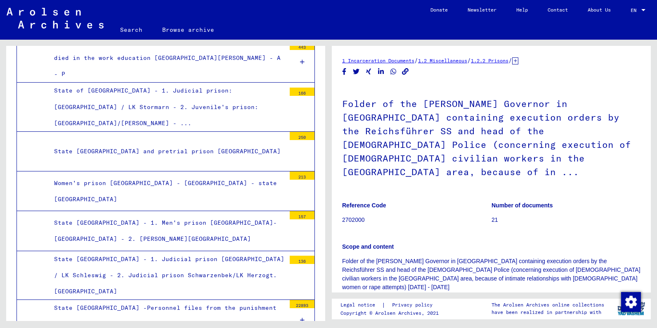
click at [326, 254] on div "Archival tree of the Arolsen Archives 0 - Global Finding Aids 1 - Incarceration…" at bounding box center [164, 180] width 328 height 281
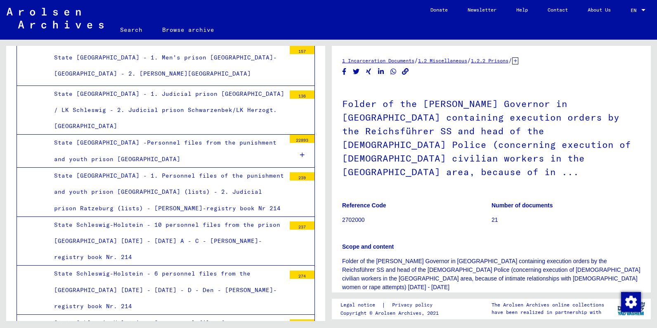
scroll to position [20545, 0]
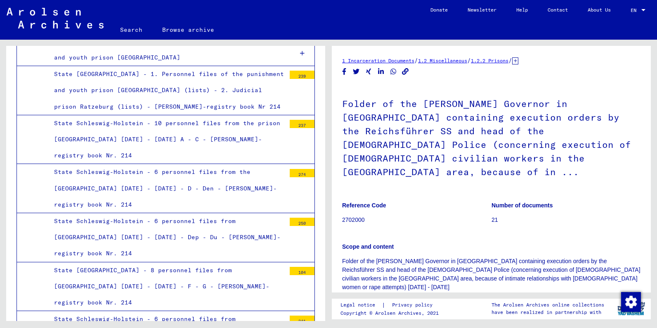
click at [326, 262] on div "Archival tree of the Arolsen Archives 0 - Global Finding Aids 1 - Incarceration…" at bounding box center [164, 180] width 328 height 281
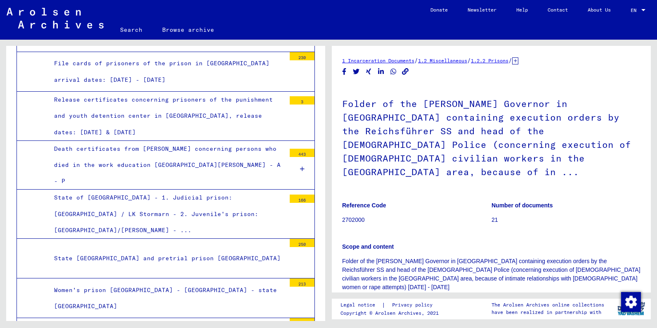
scroll to position [20167, 0]
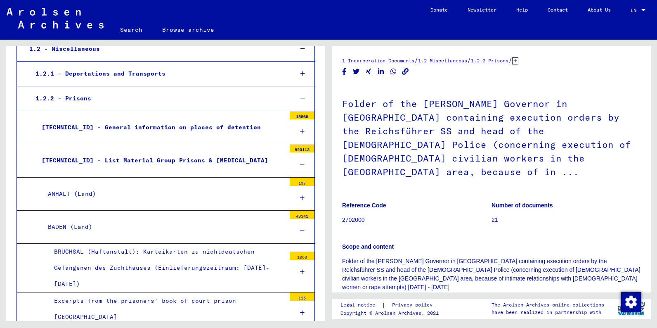
scroll to position [267, 0]
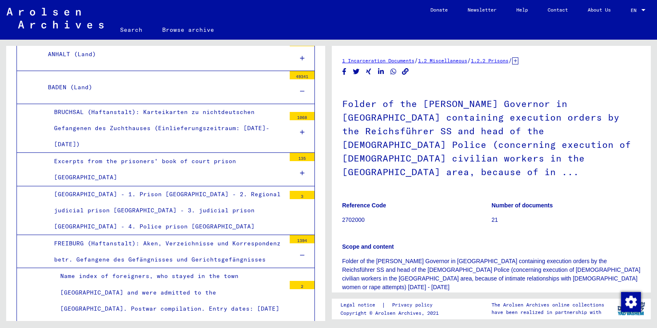
click at [300, 88] on icon at bounding box center [302, 91] width 5 height 6
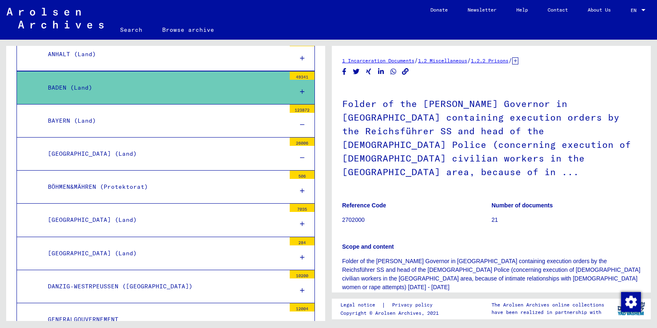
click at [303, 188] on icon at bounding box center [302, 191] width 5 height 6
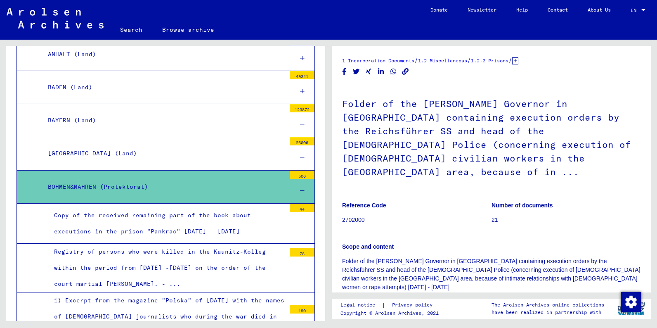
click at [325, 244] on div "Archival tree of the Arolsen Archives 0 - Global Finding Aids 1 - Incarceration…" at bounding box center [164, 180] width 328 height 281
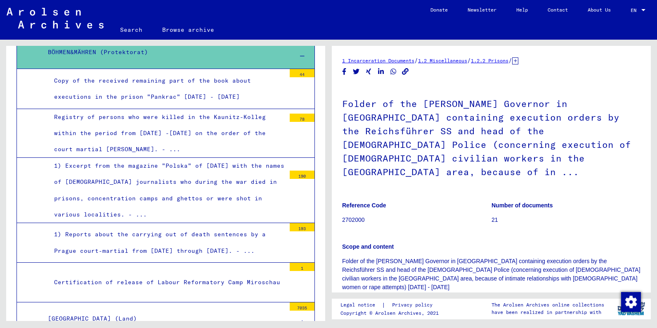
scroll to position [308, 0]
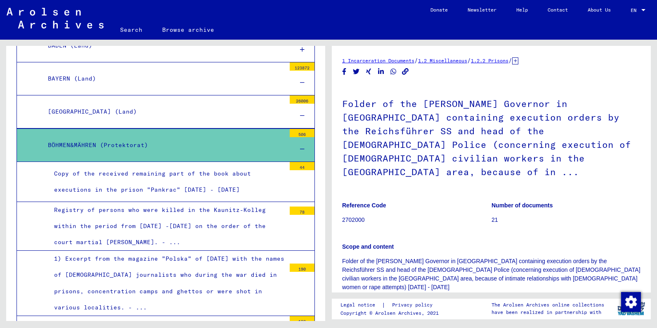
click at [302, 146] on icon at bounding box center [302, 149] width 5 height 6
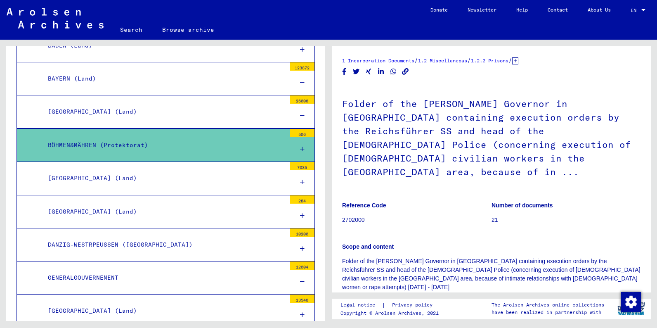
click at [302, 181] on icon at bounding box center [302, 182] width 5 height 6
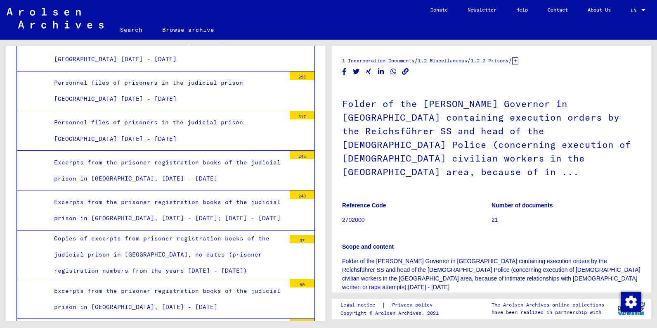
scroll to position [809, 0]
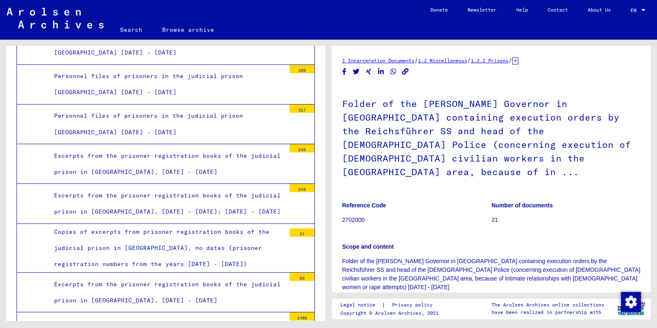
click at [326, 149] on div "Archival tree of the Arolsen Archives 0 - Global Finding Aids 1 - Incarceration…" at bounding box center [164, 180] width 328 height 281
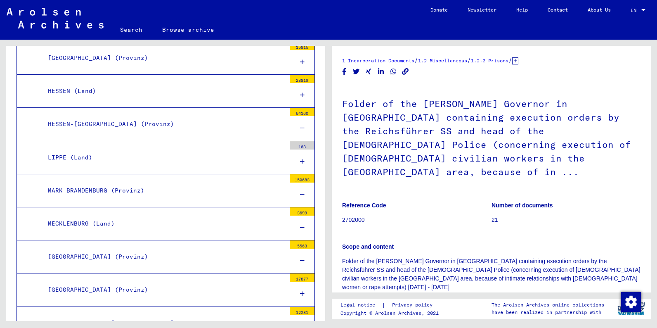
scroll to position [1876, 0]
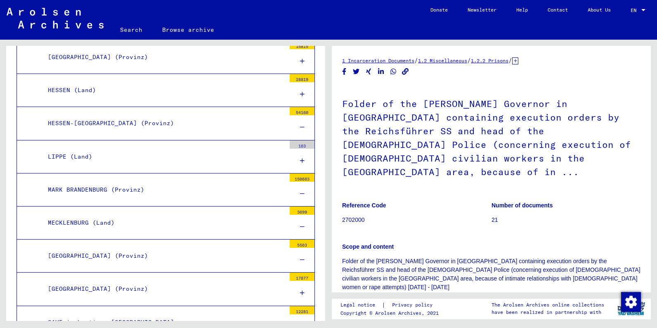
click at [300, 149] on div at bounding box center [302, 161] width 25 height 24
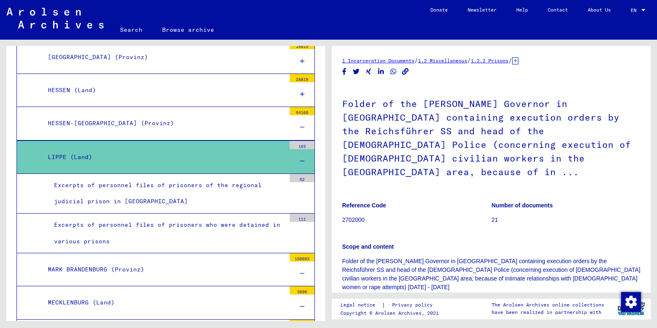
click at [300, 294] on div at bounding box center [302, 306] width 25 height 24
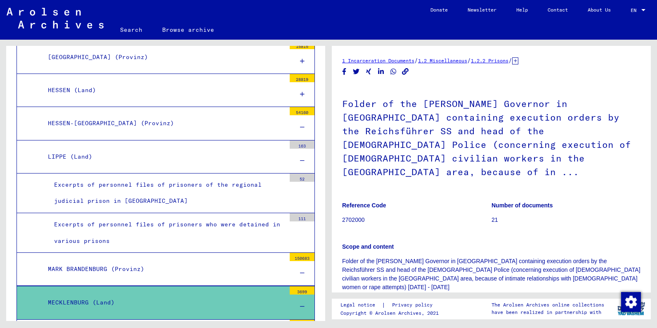
click at [303, 303] on icon at bounding box center [302, 306] width 5 height 6
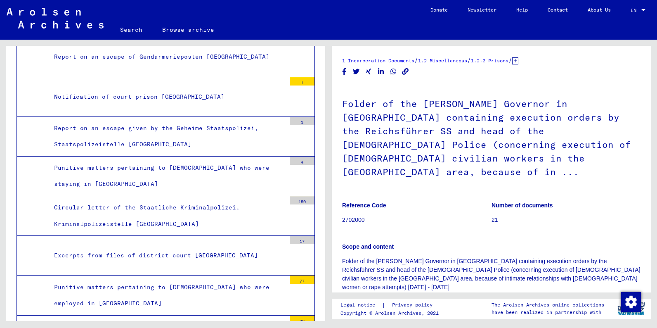
scroll to position [2942, 0]
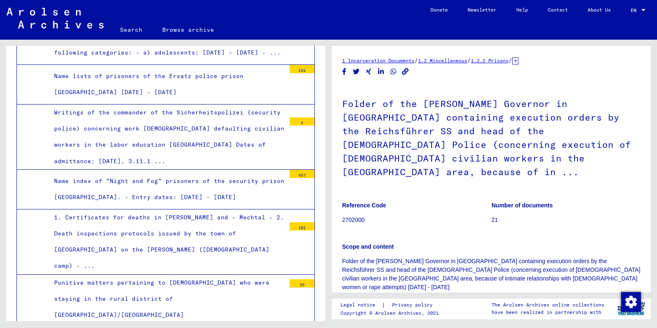
scroll to position [4009, 0]
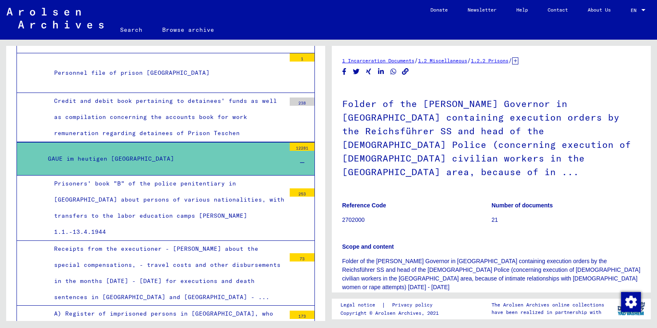
scroll to position [4542, 0]
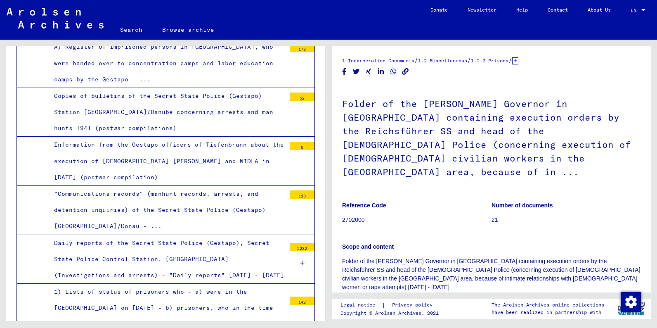
click at [304, 260] on icon at bounding box center [302, 263] width 5 height 6
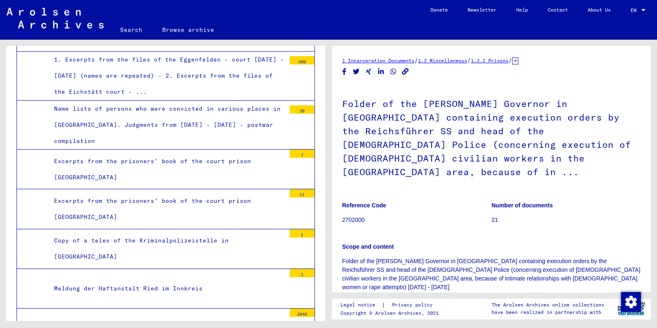
scroll to position [6675, 0]
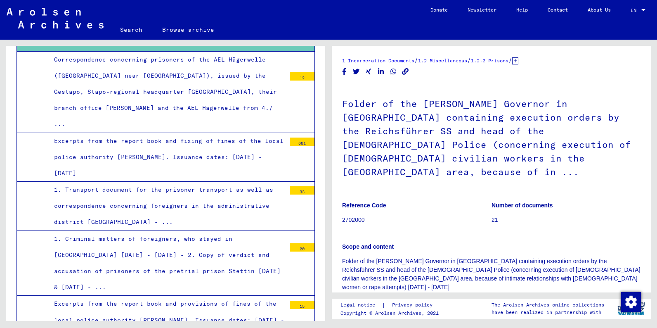
scroll to position [7209, 0]
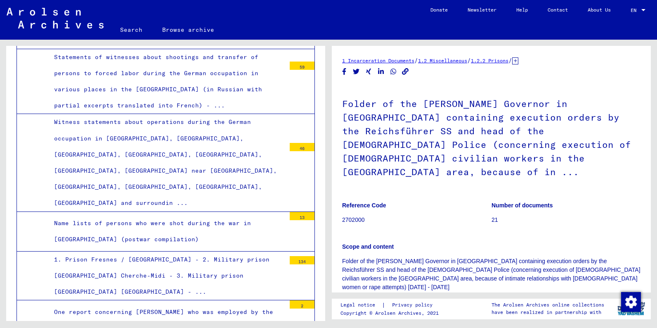
scroll to position [8542, 0]
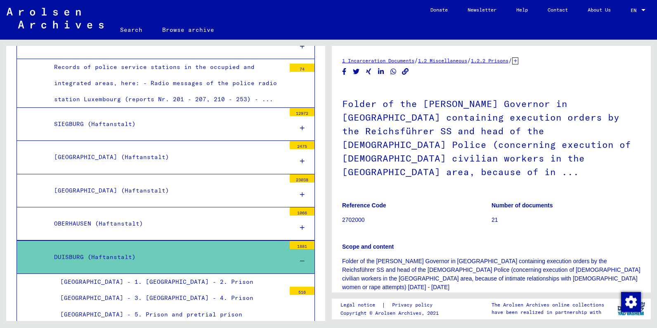
scroll to position [9076, 0]
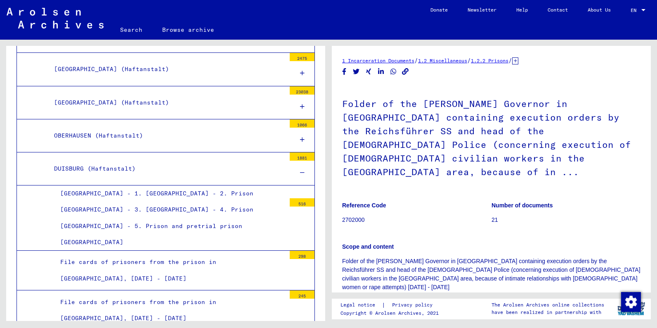
scroll to position [9084, 0]
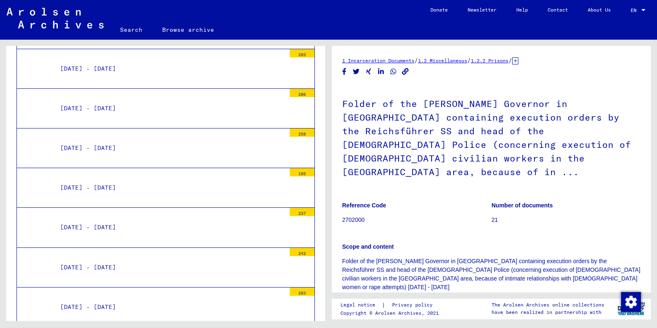
scroll to position [10418, 0]
